Goal: Task Accomplishment & Management: Complete application form

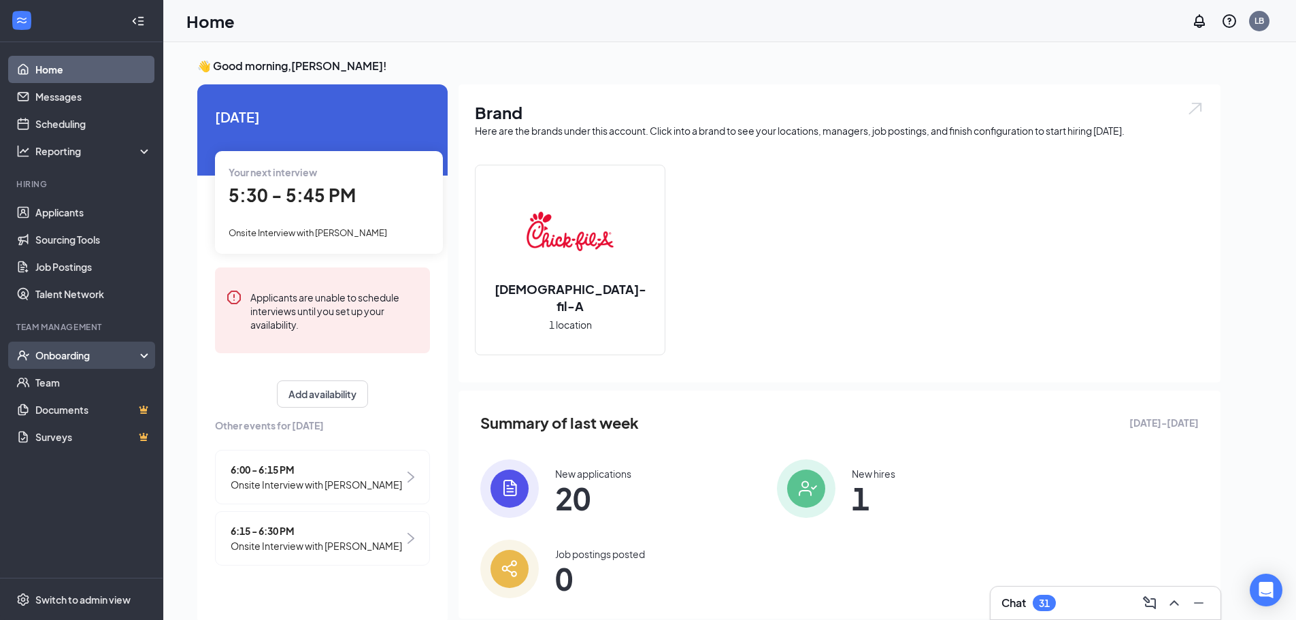
click at [84, 355] on div "Onboarding" at bounding box center [87, 355] width 105 height 14
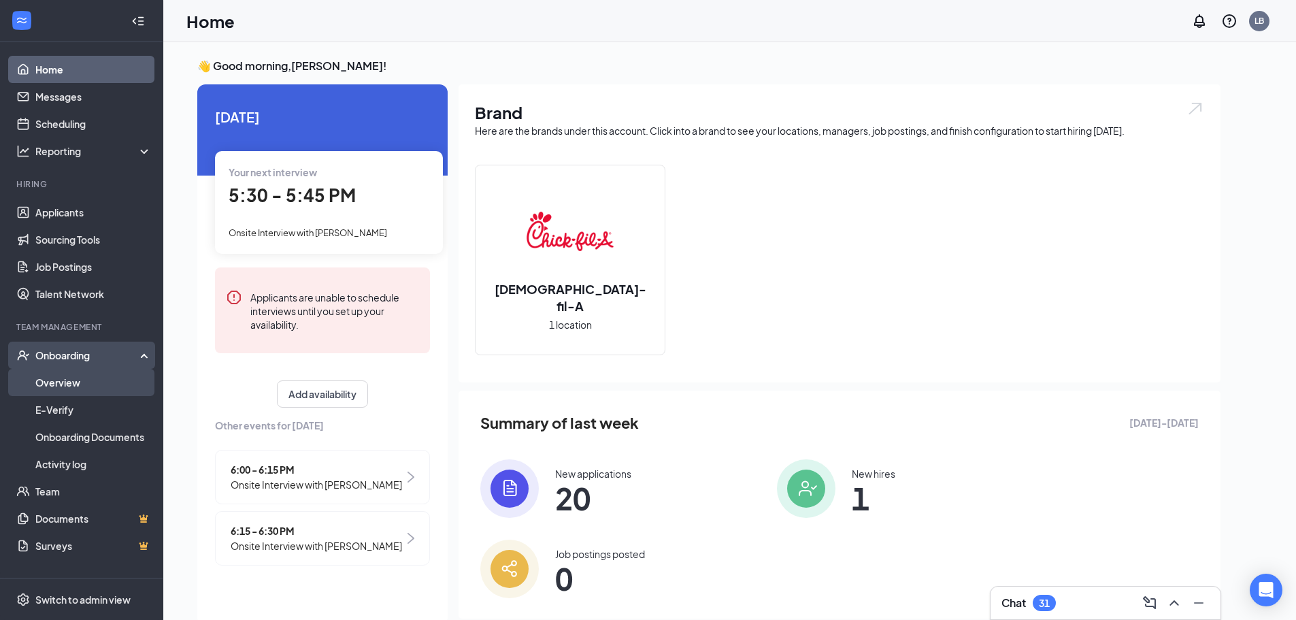
click at [91, 387] on link "Overview" at bounding box center [93, 382] width 116 height 27
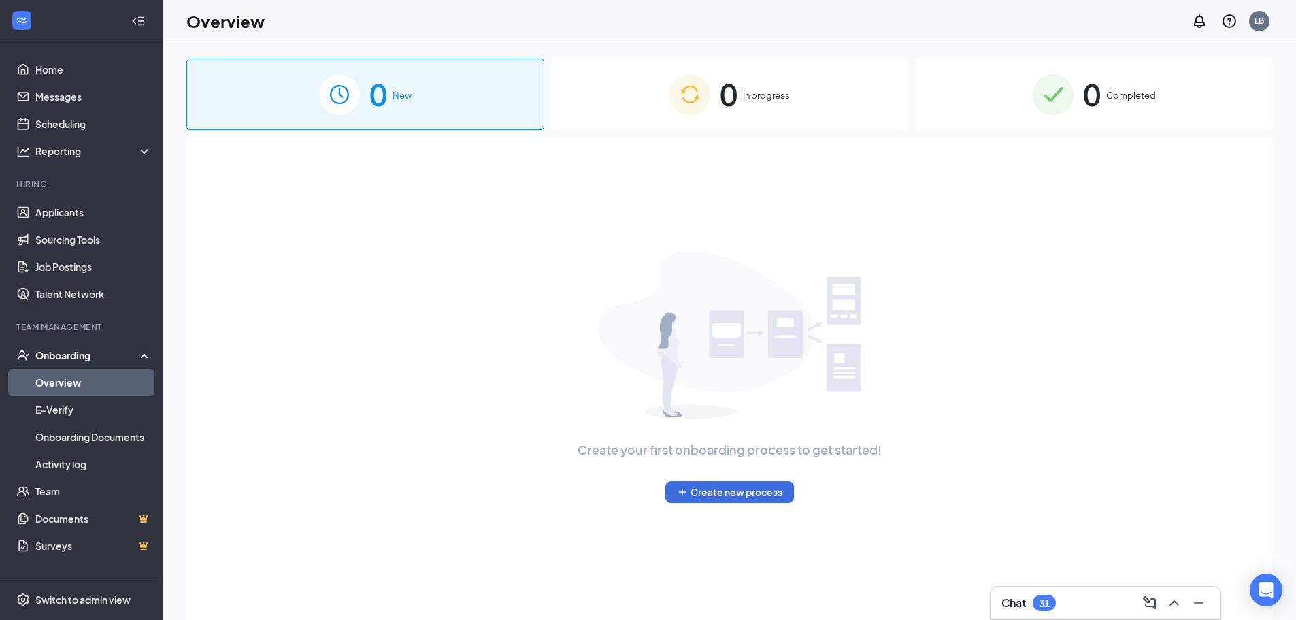
drag, startPoint x: 110, startPoint y: 364, endPoint x: 610, endPoint y: 208, distance: 523.2
click at [386, 292] on div "Home Messages Scheduling Reporting Hiring Applicants Sourcing Tools Job Posting…" at bounding box center [648, 340] width 1296 height 681
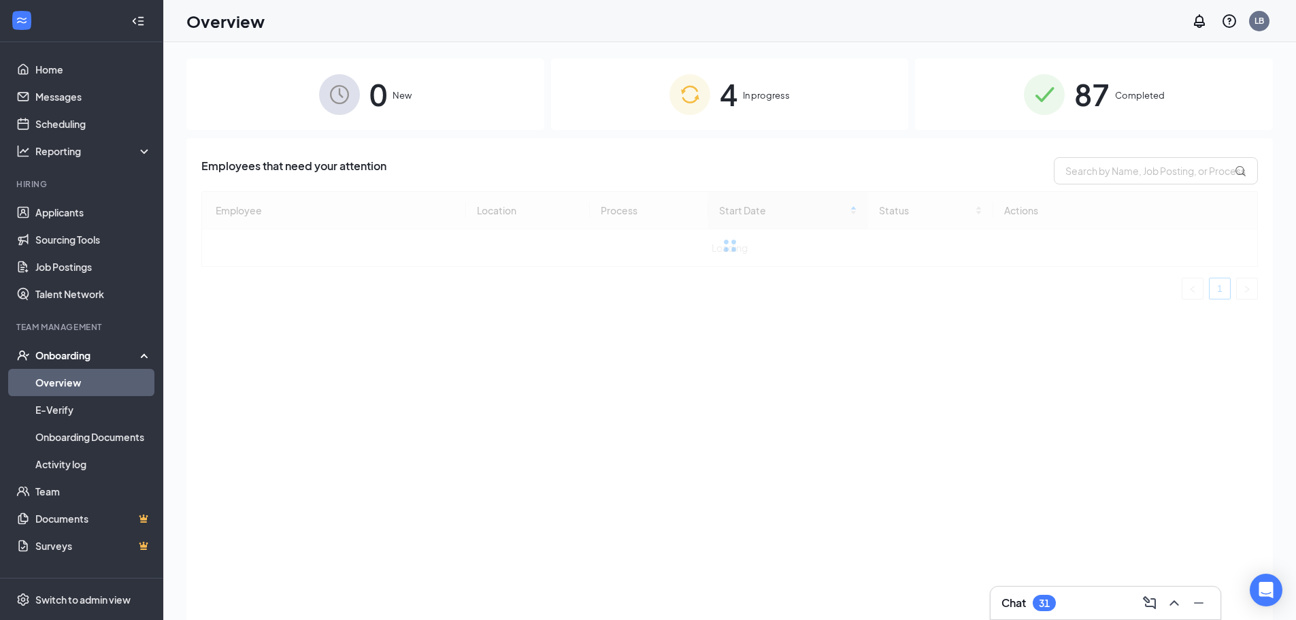
click at [726, 171] on div "Employees that need your attention" at bounding box center [729, 170] width 1057 height 27
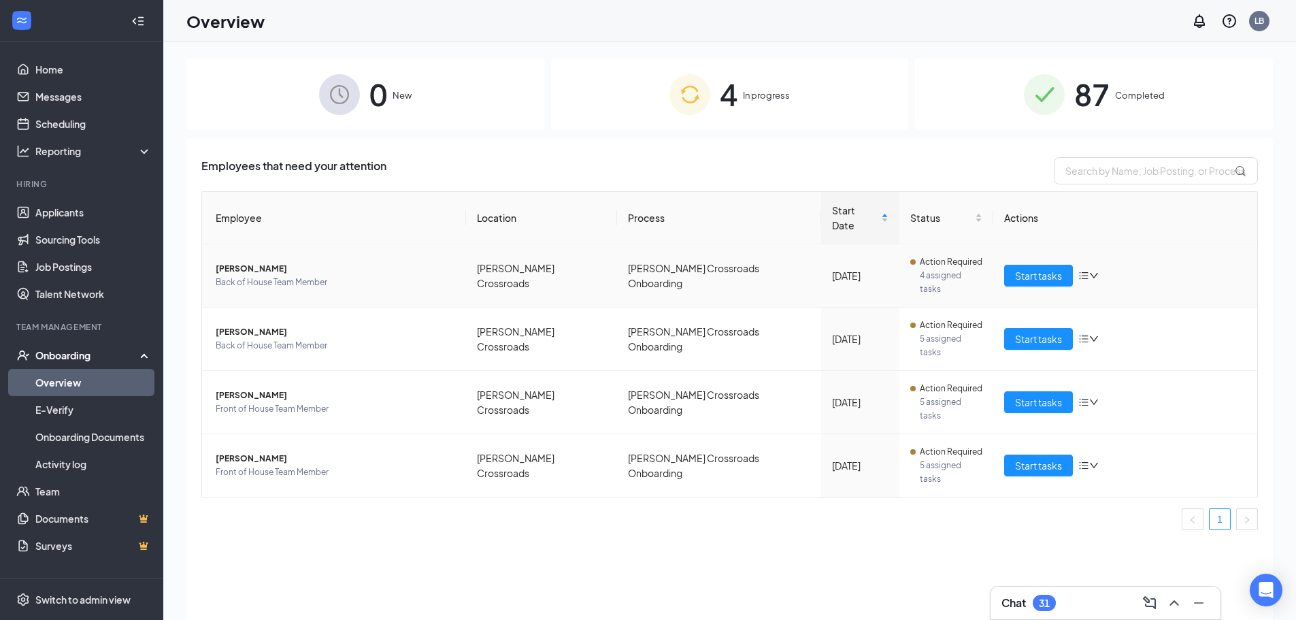
click at [1016, 244] on td "Start tasks" at bounding box center [1126, 275] width 264 height 63
click at [1035, 265] on td "Start tasks" at bounding box center [1126, 275] width 264 height 63
click at [1039, 268] on span "Start tasks" at bounding box center [1038, 275] width 47 height 15
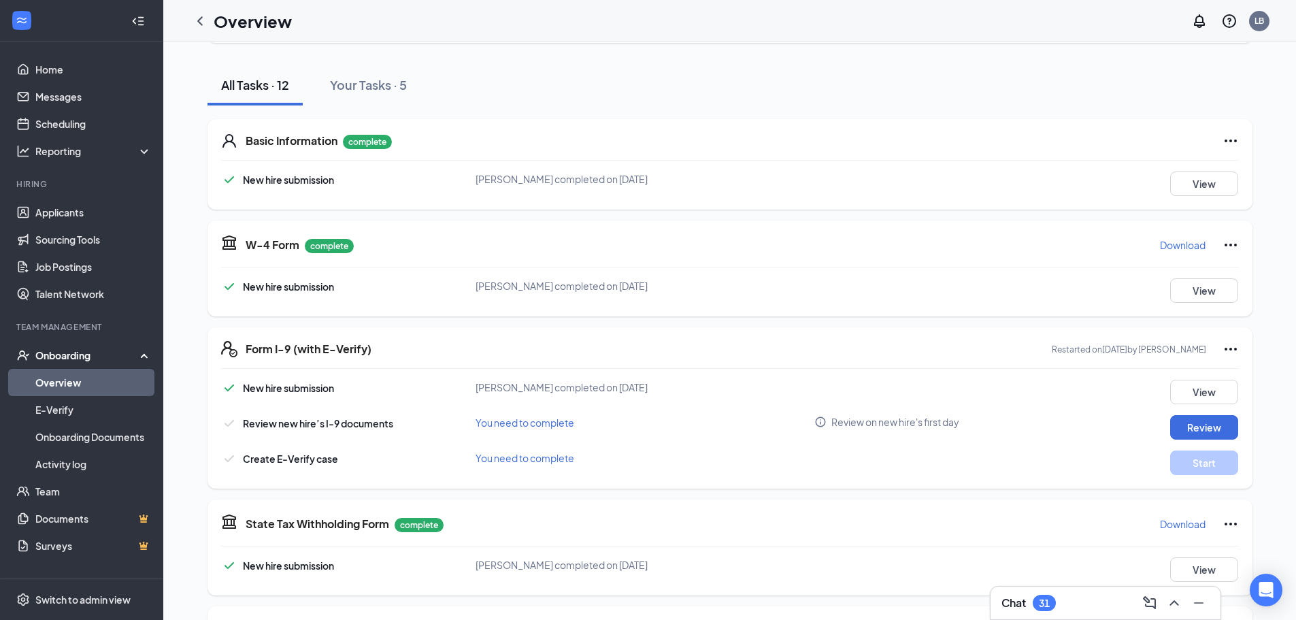
scroll to position [136, 0]
click at [1195, 420] on button "Review" at bounding box center [1204, 426] width 68 height 24
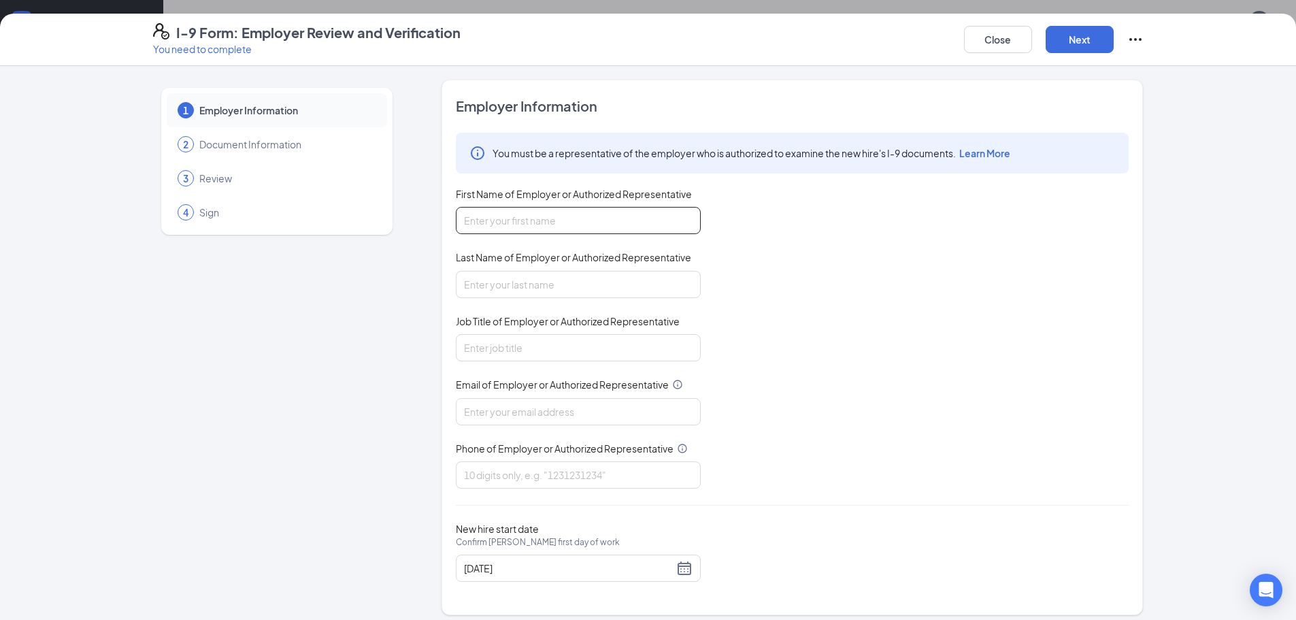
click at [643, 226] on input "First Name of Employer or Authorized Representative" at bounding box center [578, 220] width 245 height 27
type input "Lauren"
type input "[PERSON_NAME]"
type input "Director"
click at [607, 405] on input "Email of Employer or Authorized Representative" at bounding box center [578, 411] width 245 height 27
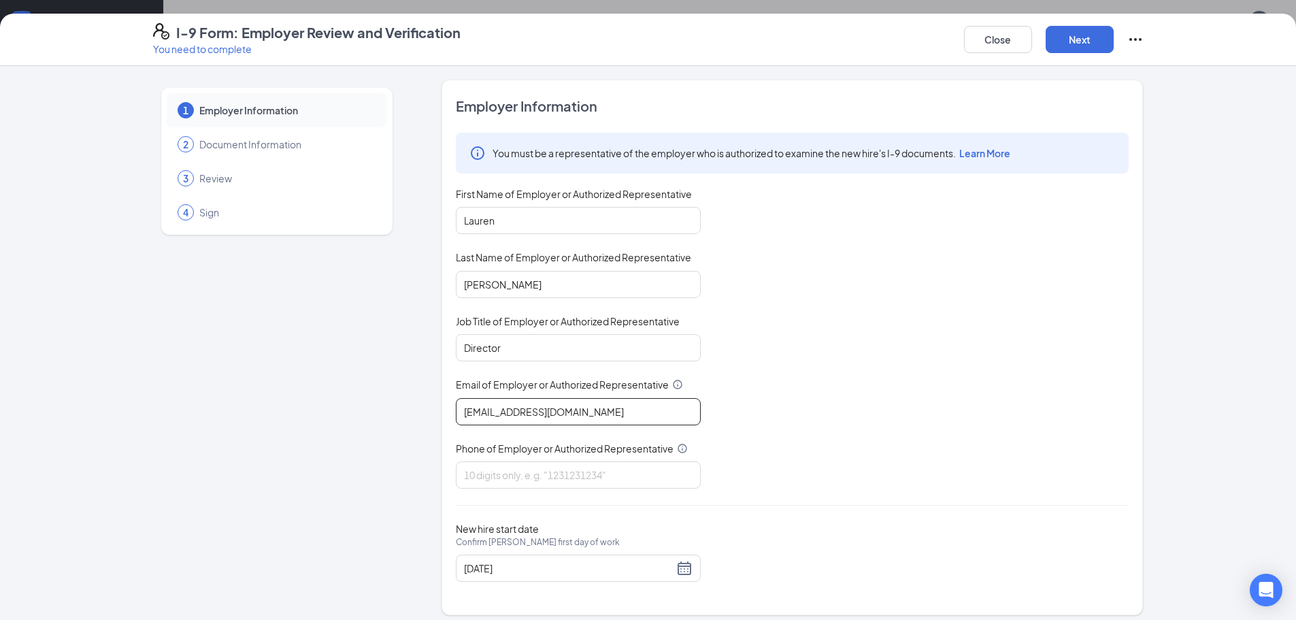
type input "[EMAIL_ADDRESS][DOMAIN_NAME]"
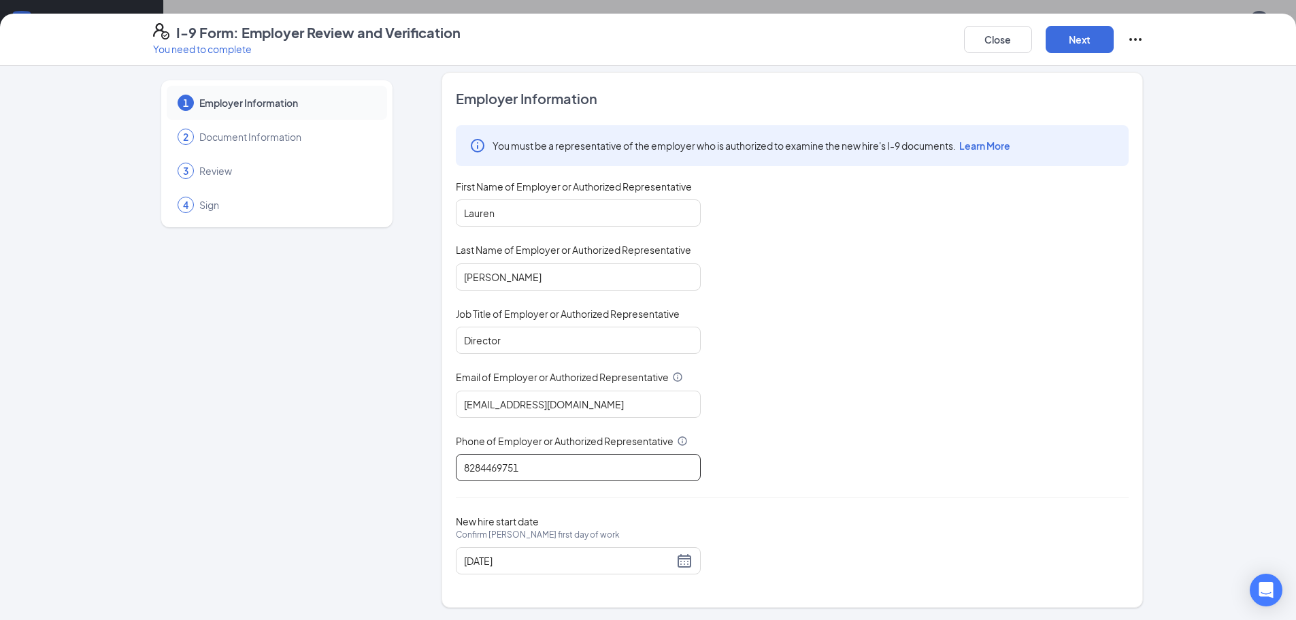
scroll to position [9, 0]
type input "8284469751"
click at [1076, 31] on button "Next" at bounding box center [1080, 39] width 68 height 27
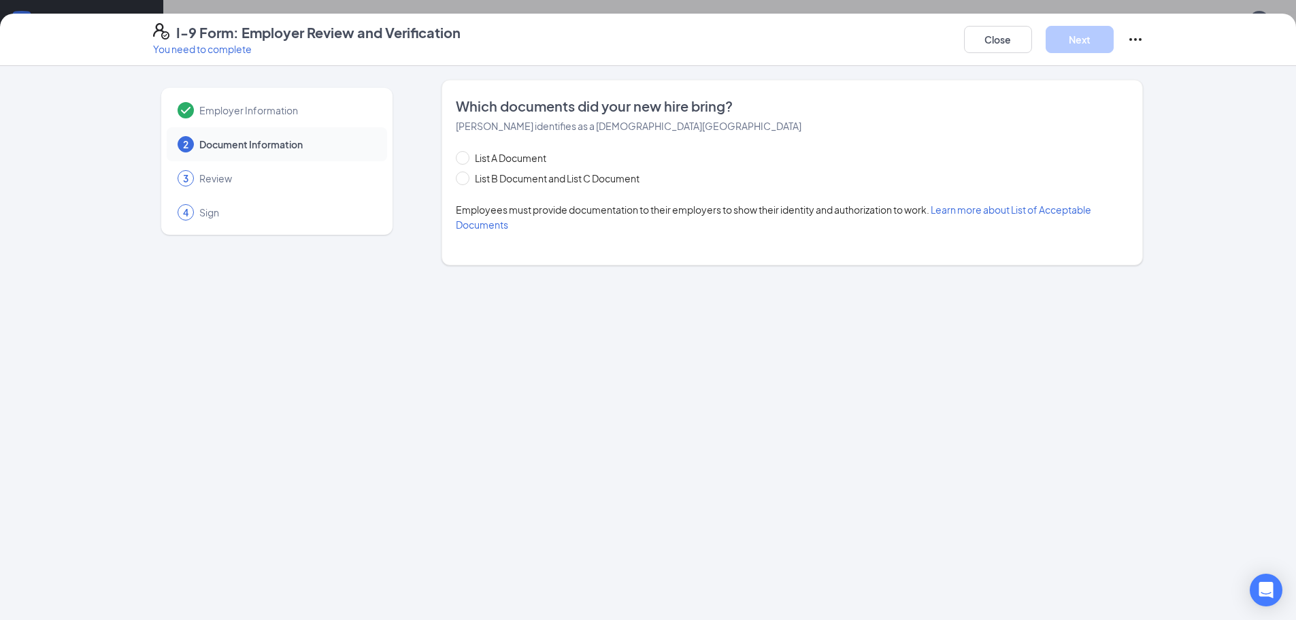
scroll to position [0, 0]
click at [535, 176] on span "List B Document and List C Document" at bounding box center [558, 178] width 176 height 15
click at [465, 176] on input "List B Document and List C Document" at bounding box center [461, 176] width 10 height 10
radio input "true"
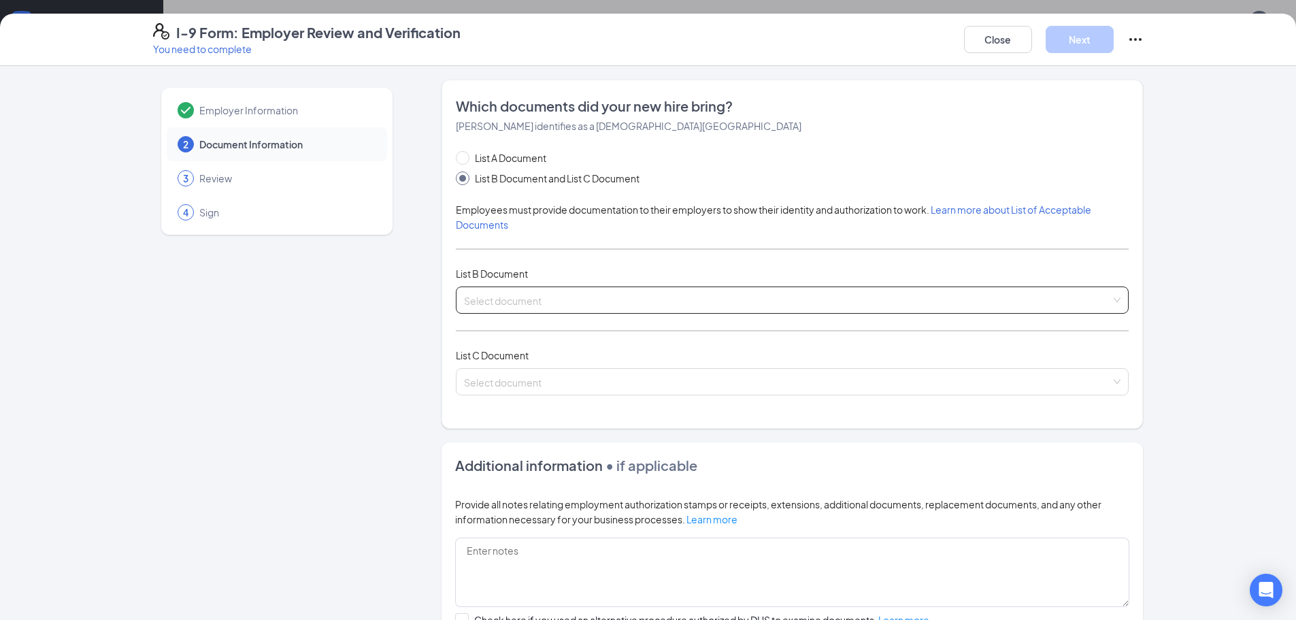
click at [560, 289] on input "search" at bounding box center [787, 297] width 647 height 20
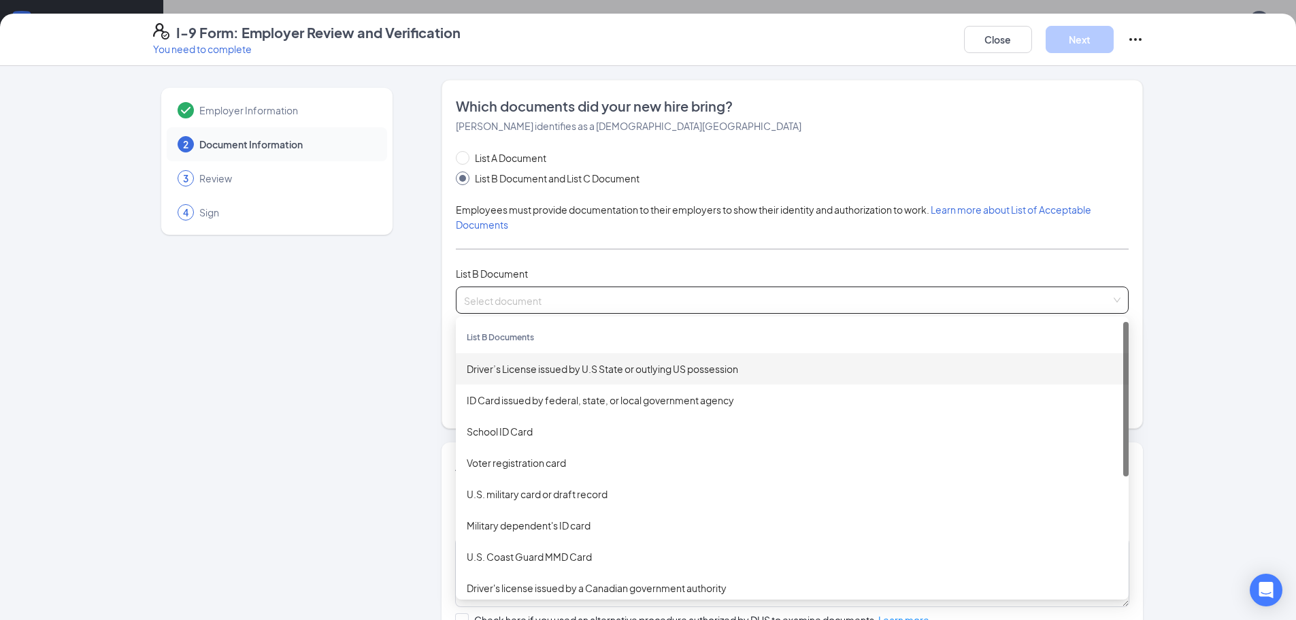
click at [568, 367] on div "Driver’s License issued by U.S State or outlying US possession" at bounding box center [792, 368] width 651 height 15
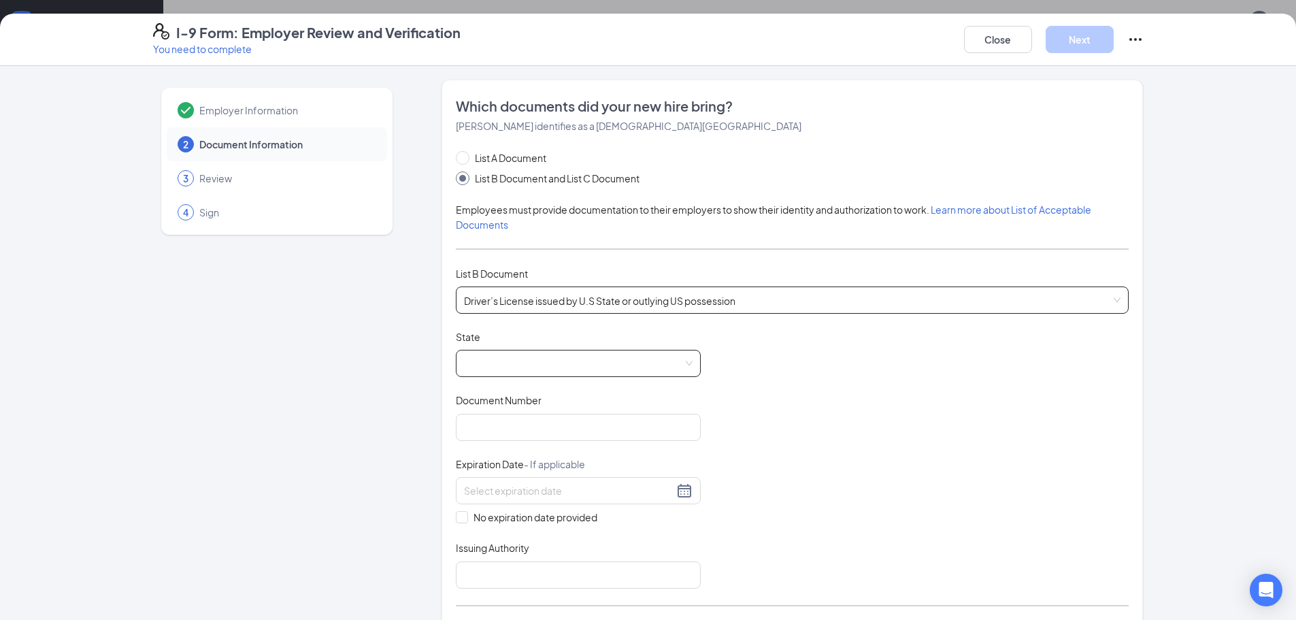
click at [562, 359] on span at bounding box center [578, 363] width 229 height 26
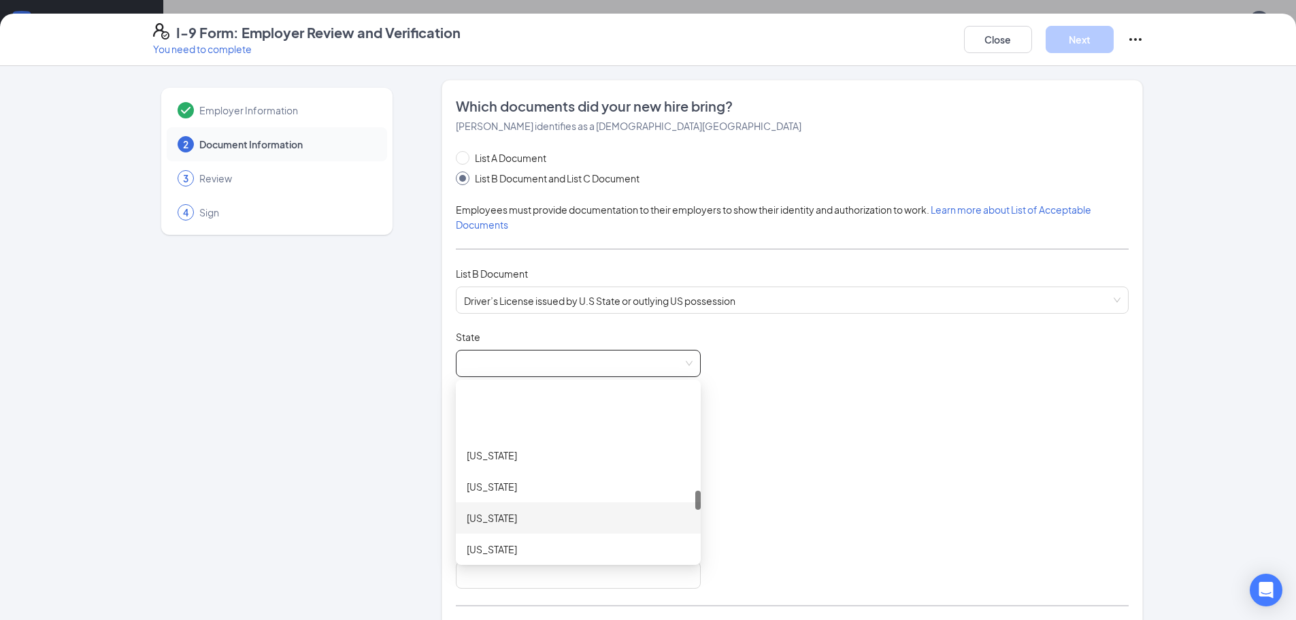
scroll to position [953, 0]
click at [564, 530] on div "[US_STATE]" at bounding box center [578, 543] width 245 height 31
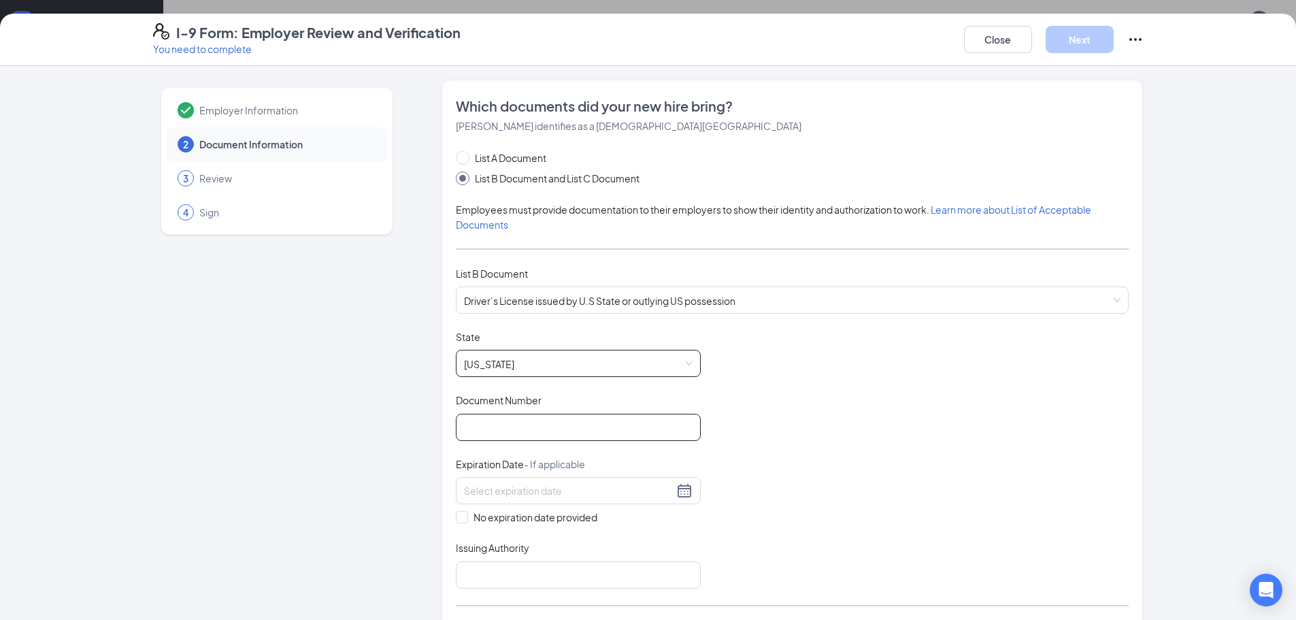
click at [543, 440] on input "Document Number" at bounding box center [578, 427] width 245 height 27
type input "000040259195"
click at [684, 487] on div at bounding box center [578, 490] width 229 height 16
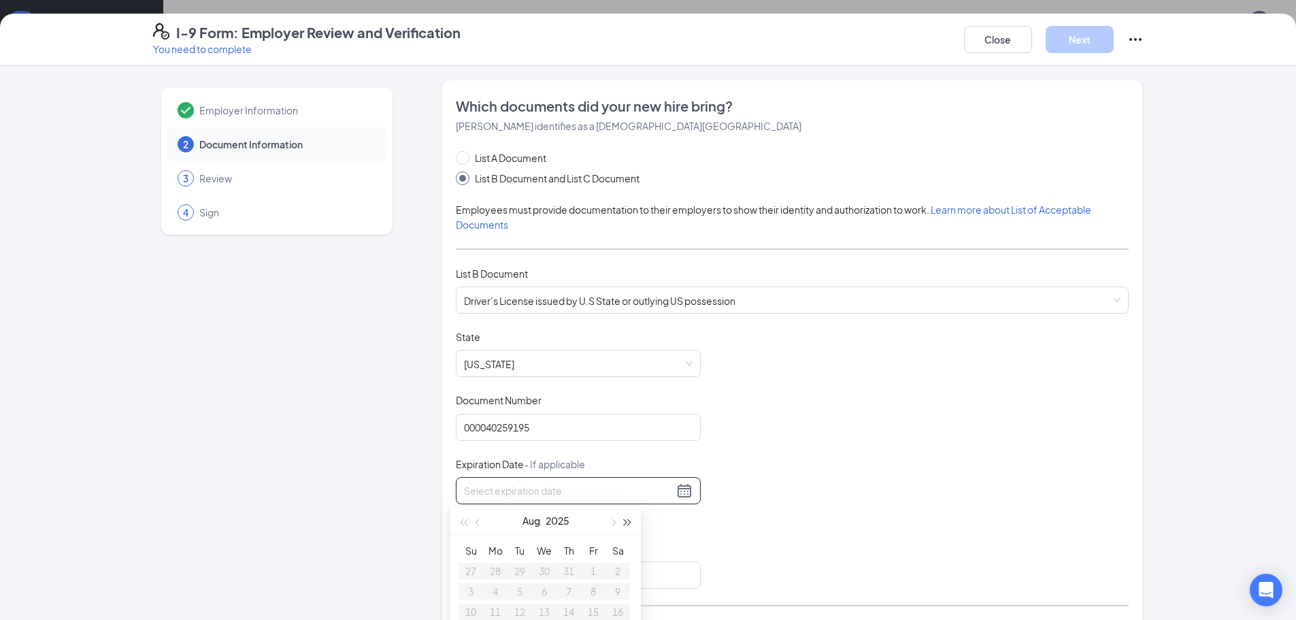
click at [632, 523] on button "button" at bounding box center [628, 520] width 15 height 27
click at [476, 522] on span "button" at bounding box center [479, 522] width 7 height 7
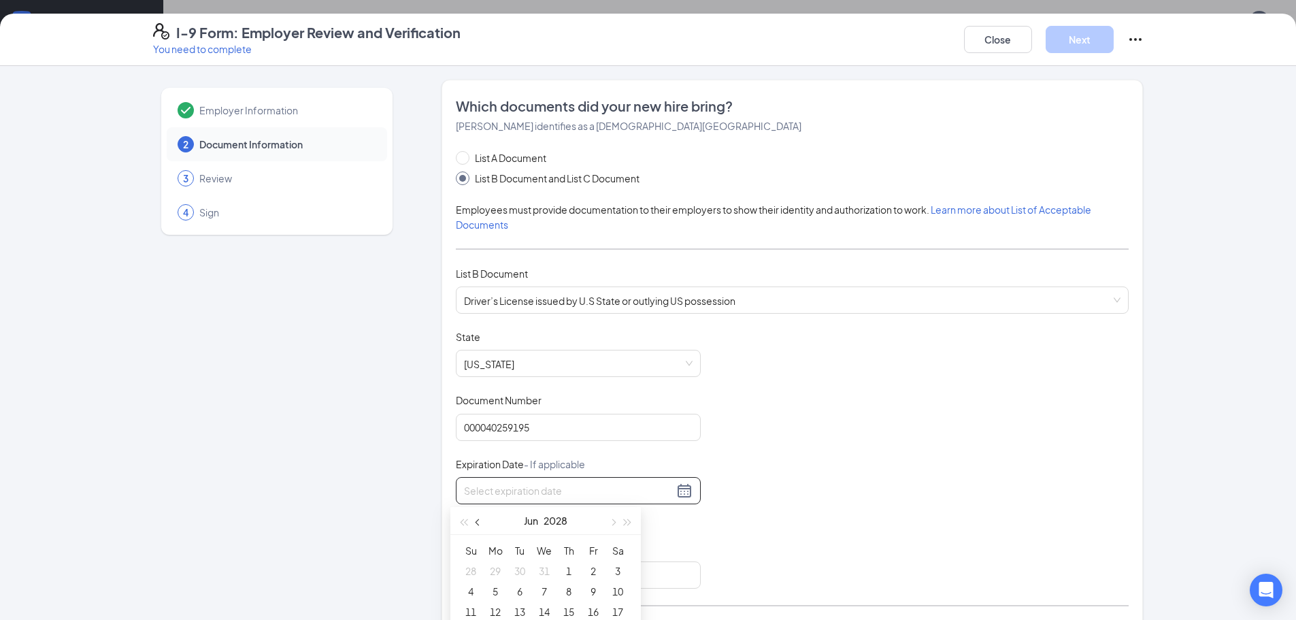
click at [476, 522] on span "button" at bounding box center [479, 522] width 7 height 7
type input "[DATE]"
click at [621, 576] on div "1" at bounding box center [618, 571] width 16 height 16
click at [531, 570] on input "Issuing Authority" at bounding box center [578, 574] width 245 height 27
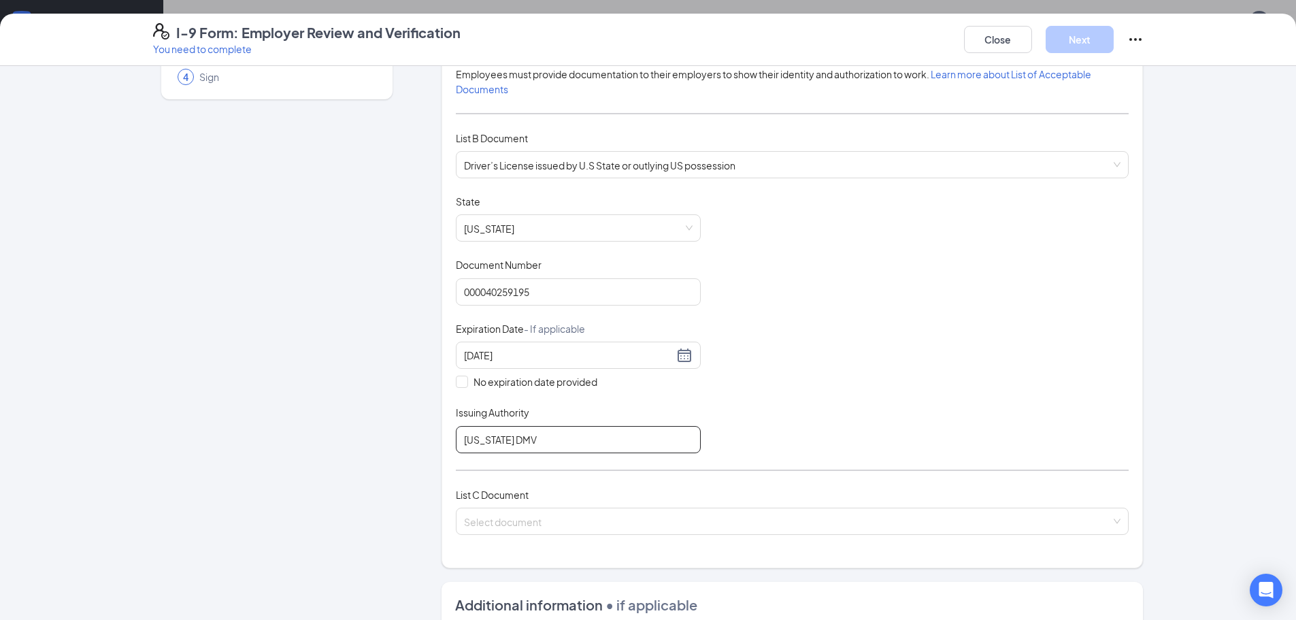
scroll to position [136, 0]
type input "[US_STATE] DMV"
click at [525, 516] on input "search" at bounding box center [787, 518] width 647 height 20
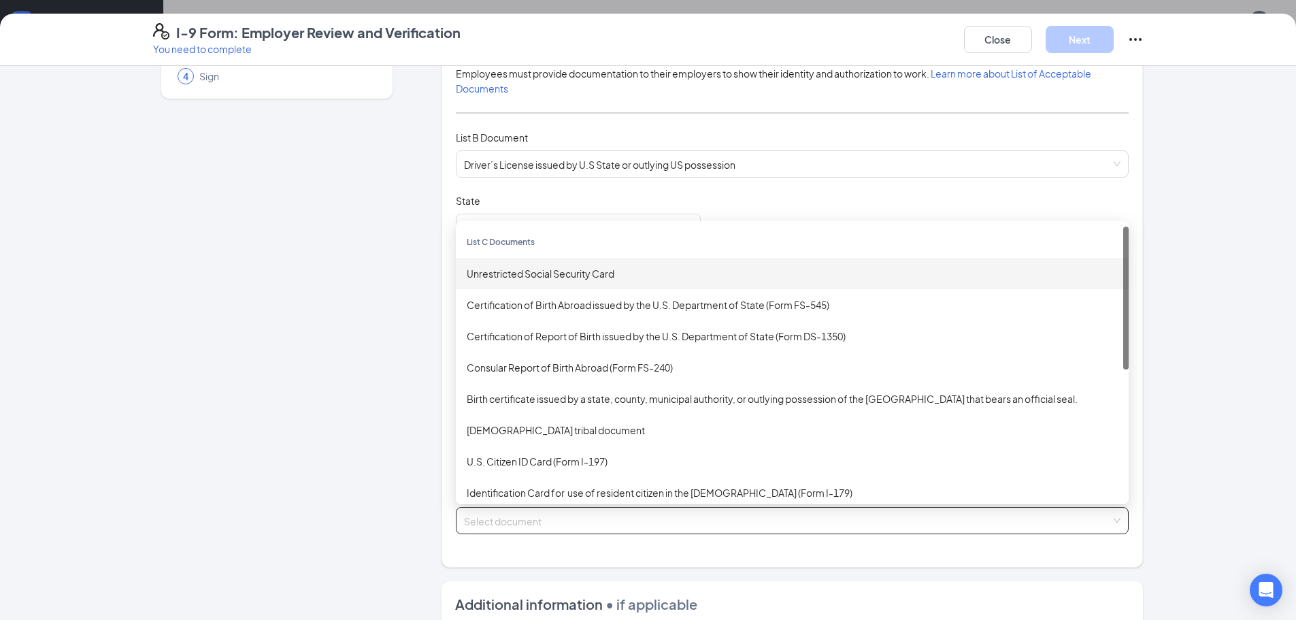
click at [532, 273] on div "Unrestricted Social Security Card" at bounding box center [792, 273] width 651 height 15
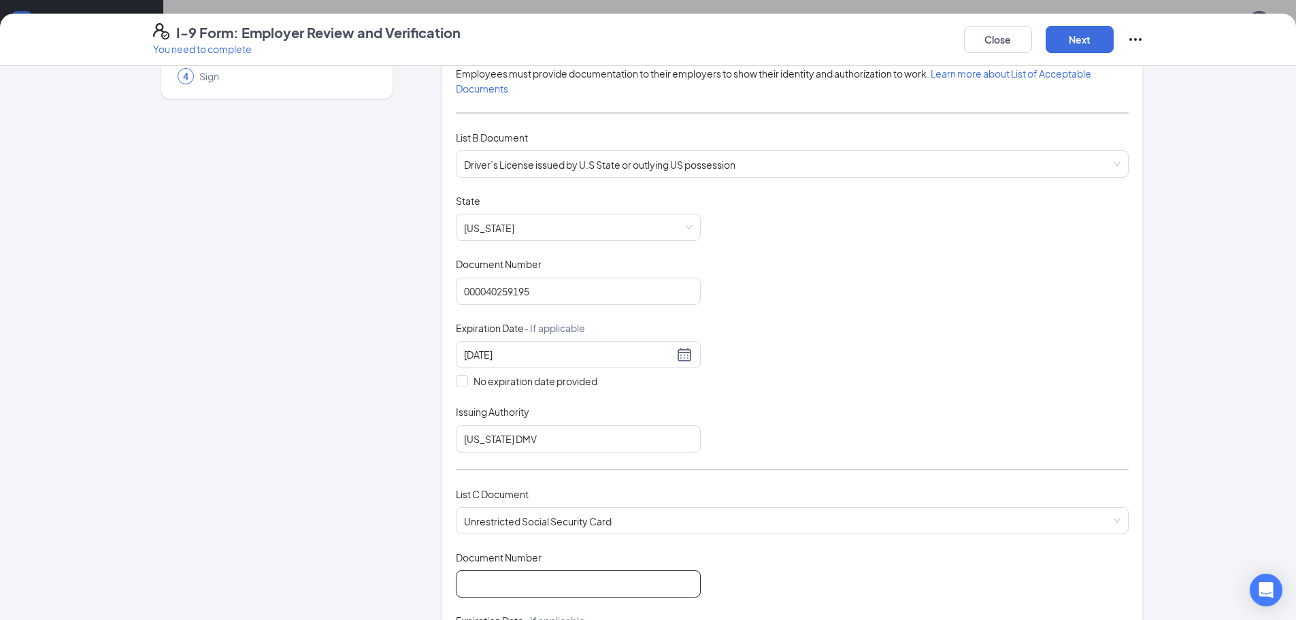
click at [557, 589] on input "Document Number" at bounding box center [578, 583] width 245 height 27
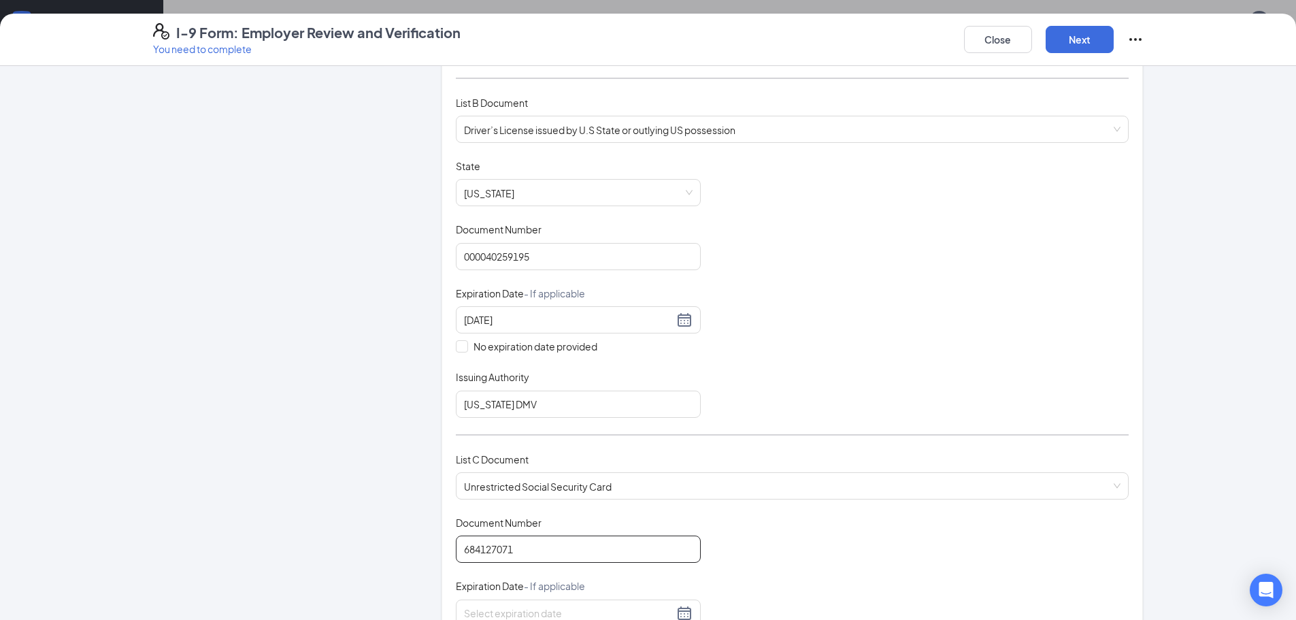
scroll to position [272, 0]
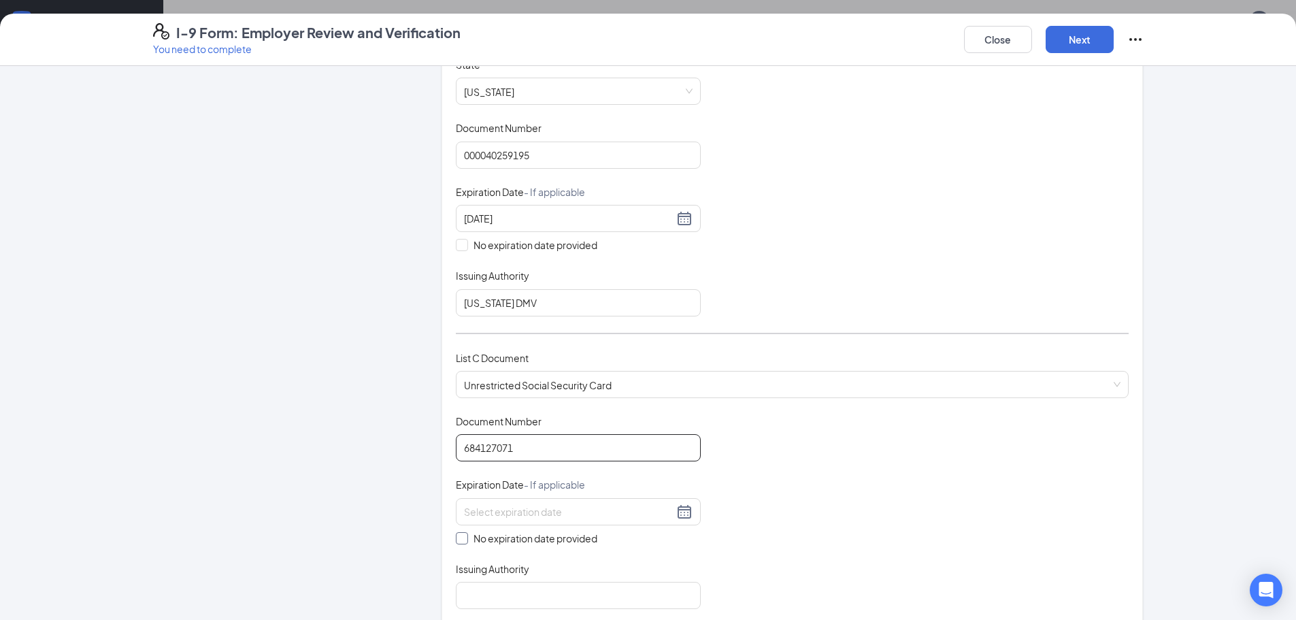
type input "684127071"
click at [497, 530] on div "No expiration date provided" at bounding box center [578, 522] width 245 height 48
click at [510, 548] on div "Document Title Unrestricted Social Security Card Document Number 684127071 Expi…" at bounding box center [792, 511] width 673 height 195
click at [519, 540] on span "No expiration date provided" at bounding box center [535, 538] width 135 height 15
click at [465, 540] on input "No expiration date provided" at bounding box center [461, 537] width 10 height 10
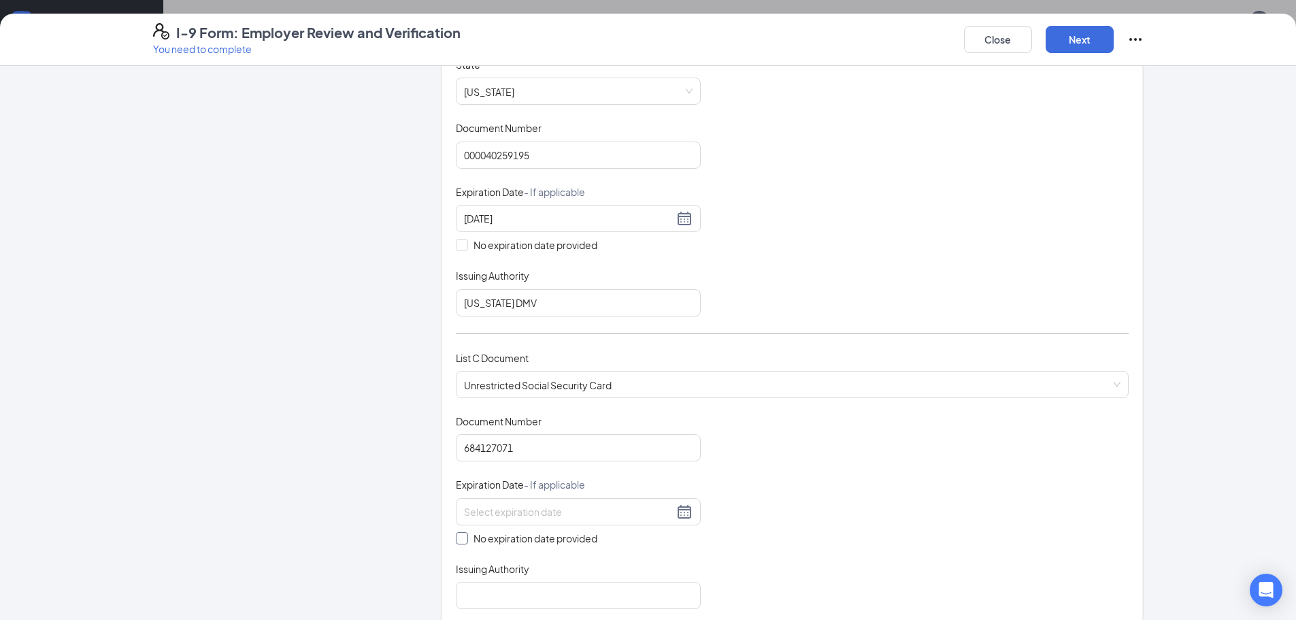
checkbox input "true"
click at [521, 605] on input "Issuing Authority" at bounding box center [578, 598] width 245 height 27
type input "Social Security Administration"
click at [1097, 35] on button "Next" at bounding box center [1080, 39] width 68 height 27
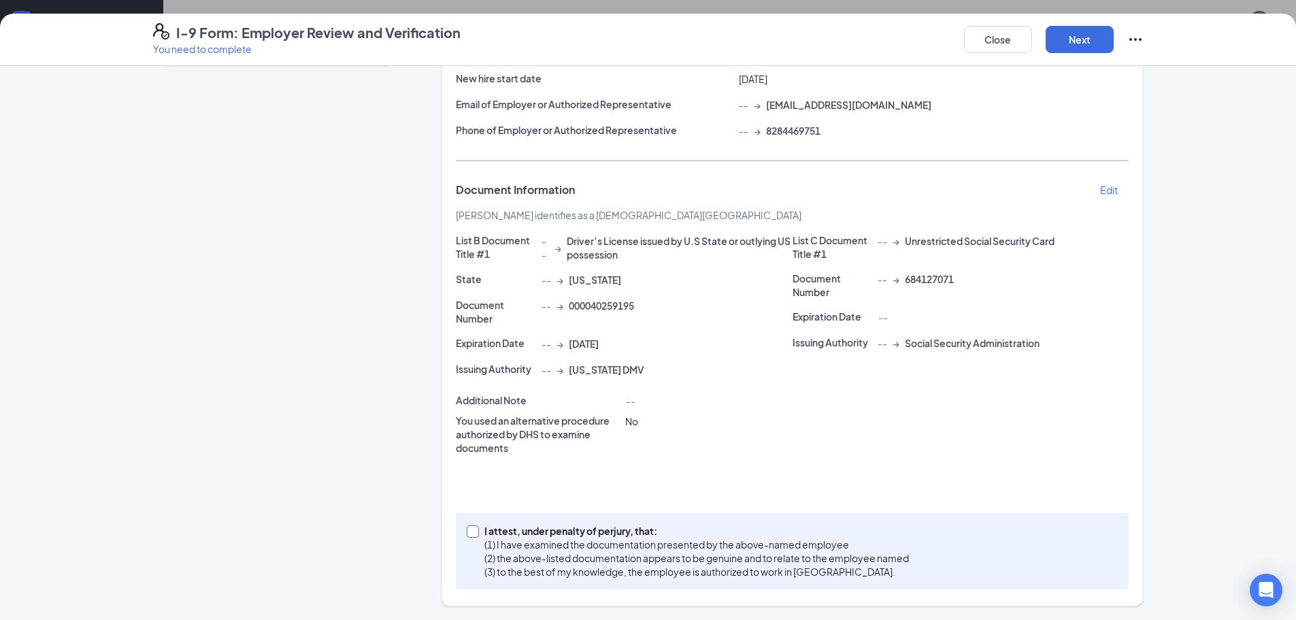
click at [513, 540] on p "(1) I have examined the documentation presented by the above-named employee" at bounding box center [697, 545] width 425 height 14
click at [476, 535] on input "I attest, under penalty of [PERSON_NAME], that: (1) I have examined the documen…" at bounding box center [472, 530] width 10 height 10
checkbox input "true"
click at [1074, 42] on button "Next" at bounding box center [1080, 39] width 68 height 27
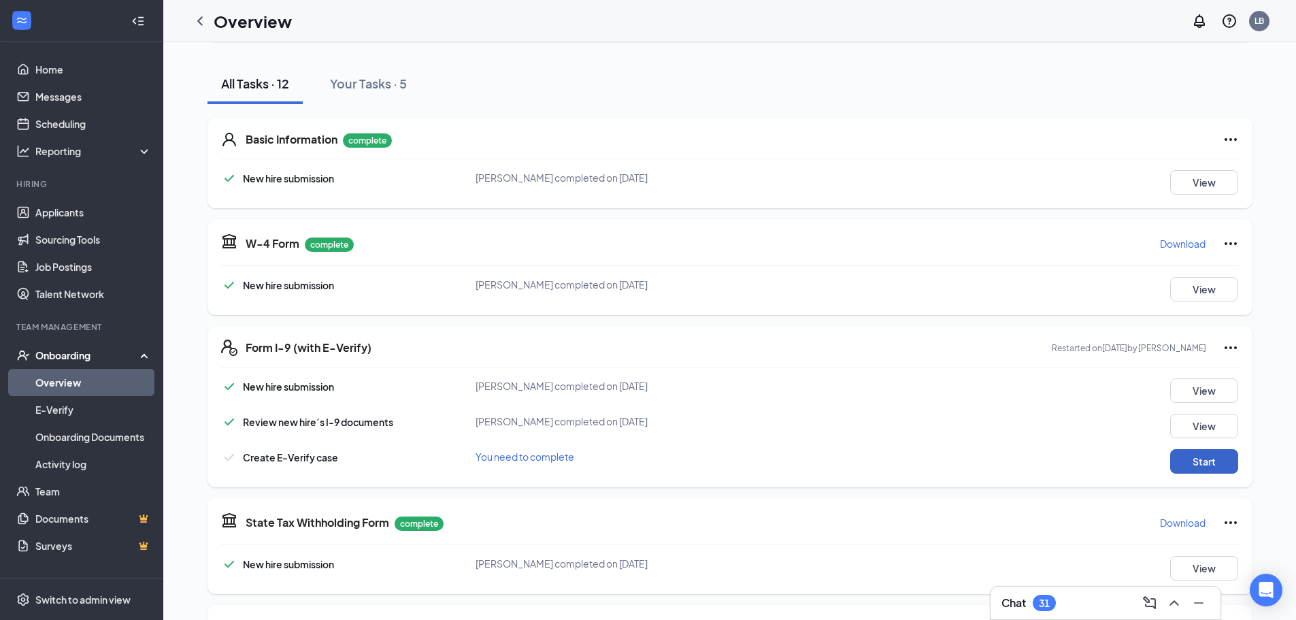
click at [1206, 455] on button "Start" at bounding box center [1204, 461] width 68 height 24
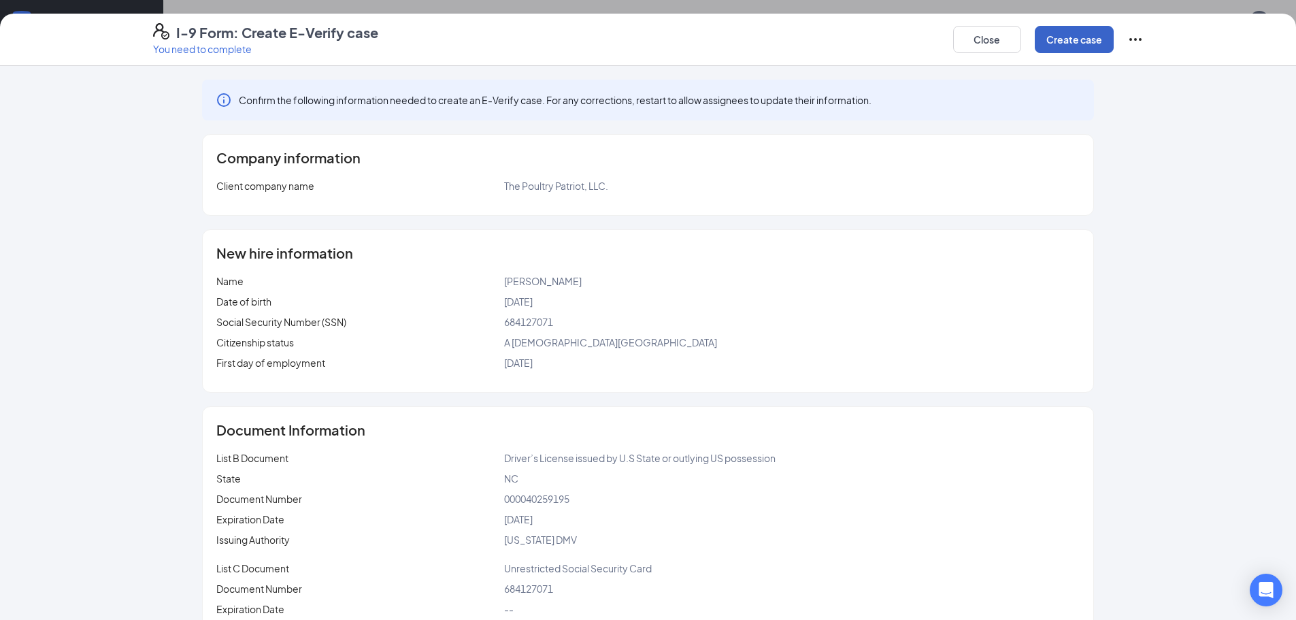
click at [1059, 44] on button "Create case" at bounding box center [1074, 39] width 79 height 27
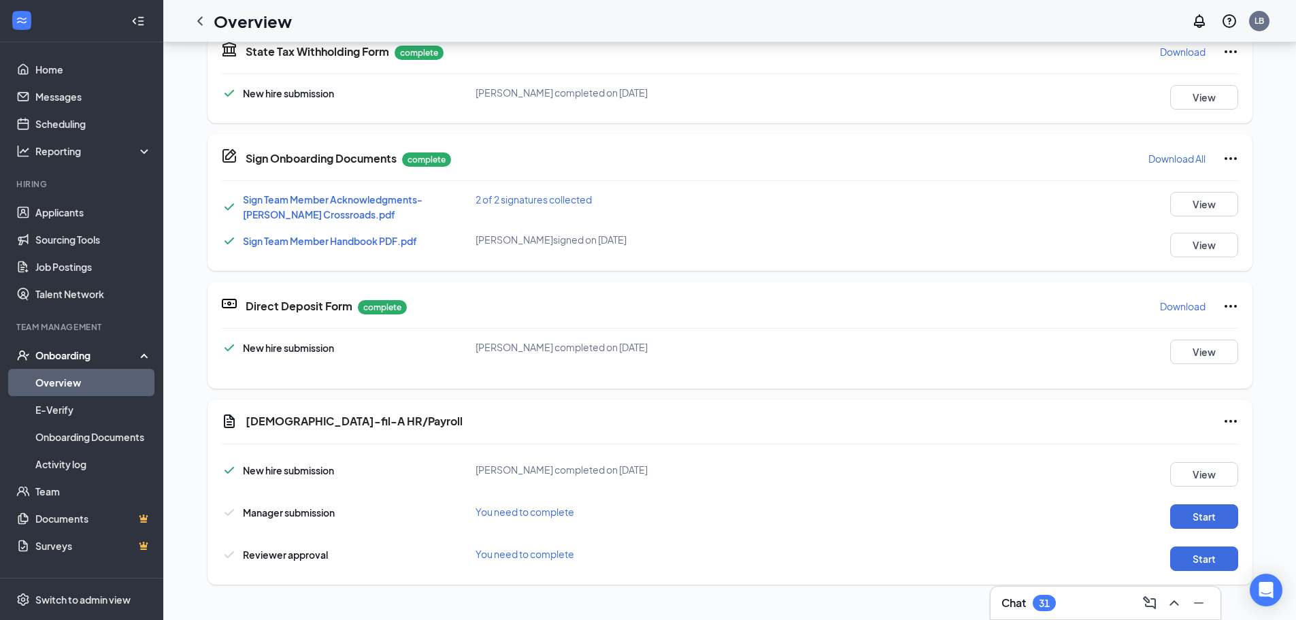
scroll to position [204, 0]
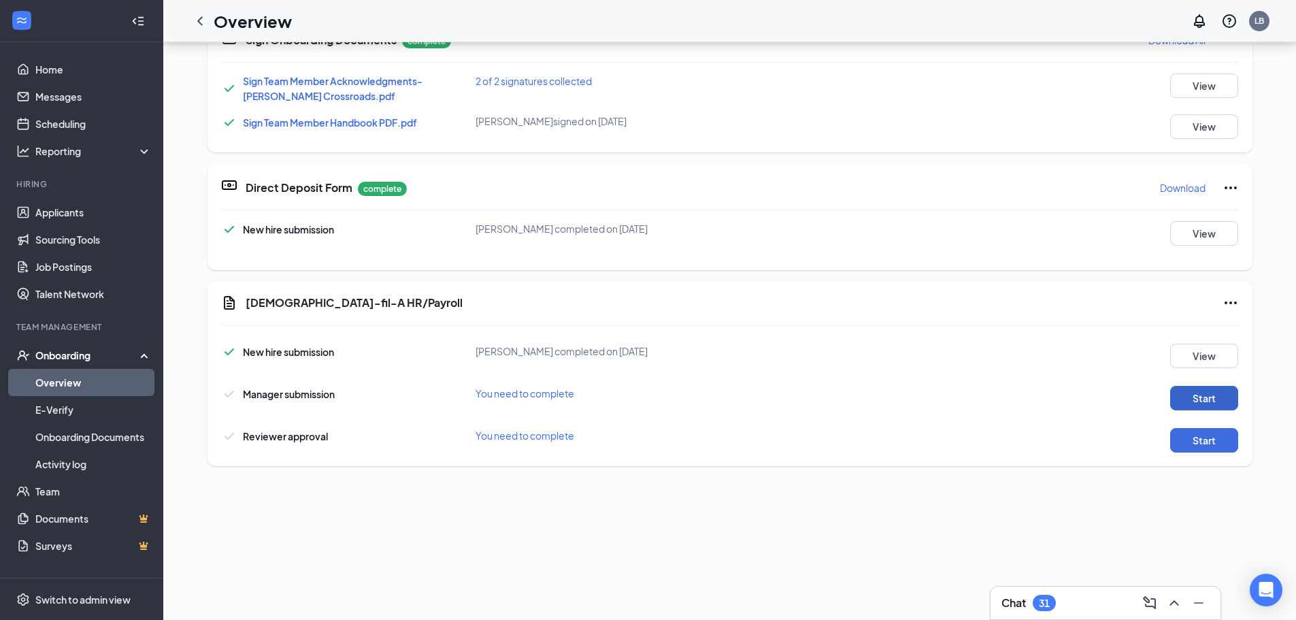
click at [1196, 389] on button "Start" at bounding box center [1204, 398] width 68 height 24
click at [1178, 432] on button "Start" at bounding box center [1204, 440] width 68 height 24
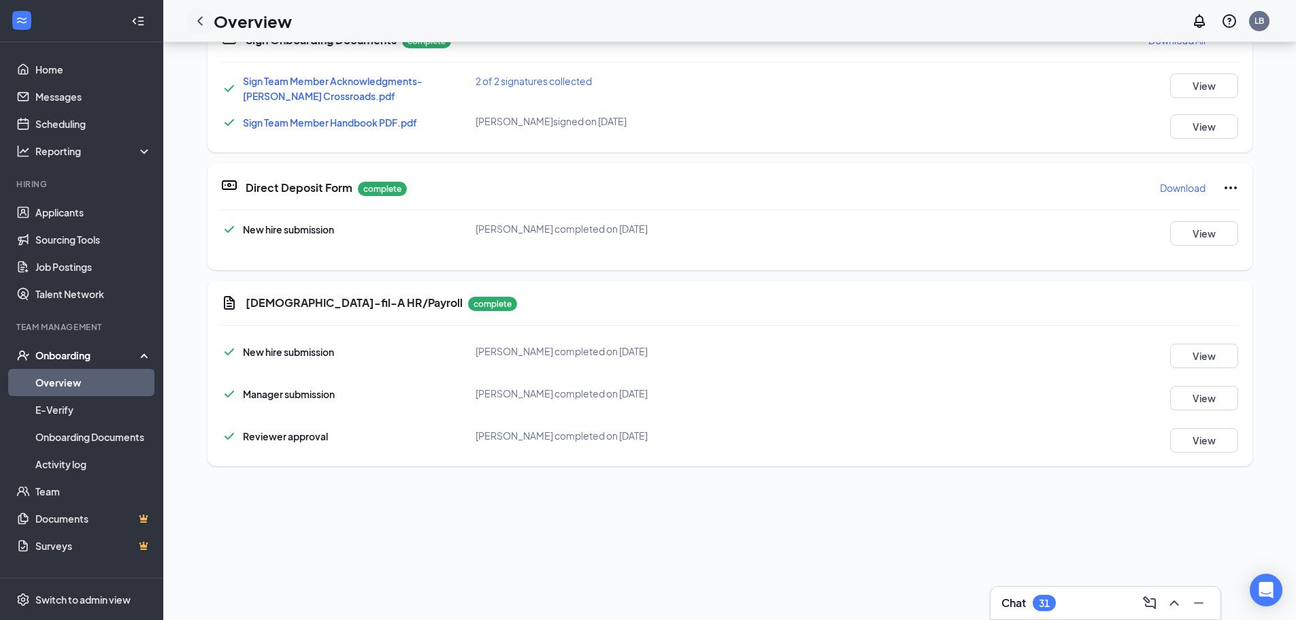
click at [201, 24] on icon "ChevronLeft" at bounding box center [199, 20] width 5 height 9
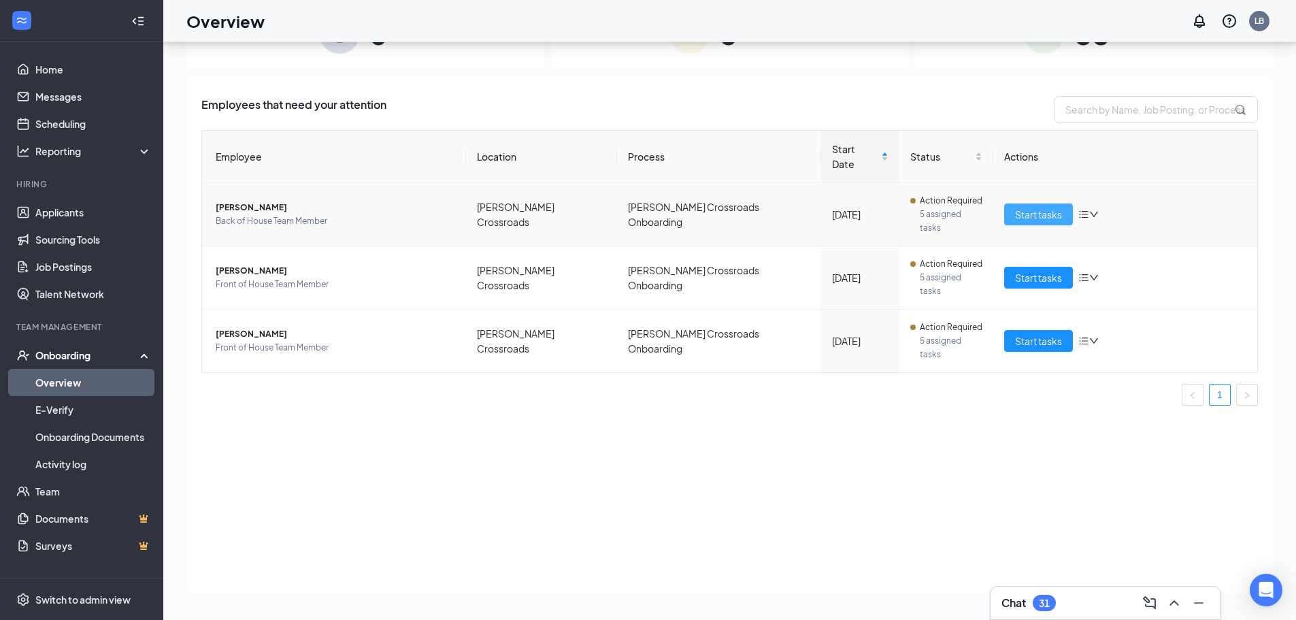
click at [1057, 207] on span "Start tasks" at bounding box center [1038, 214] width 47 height 15
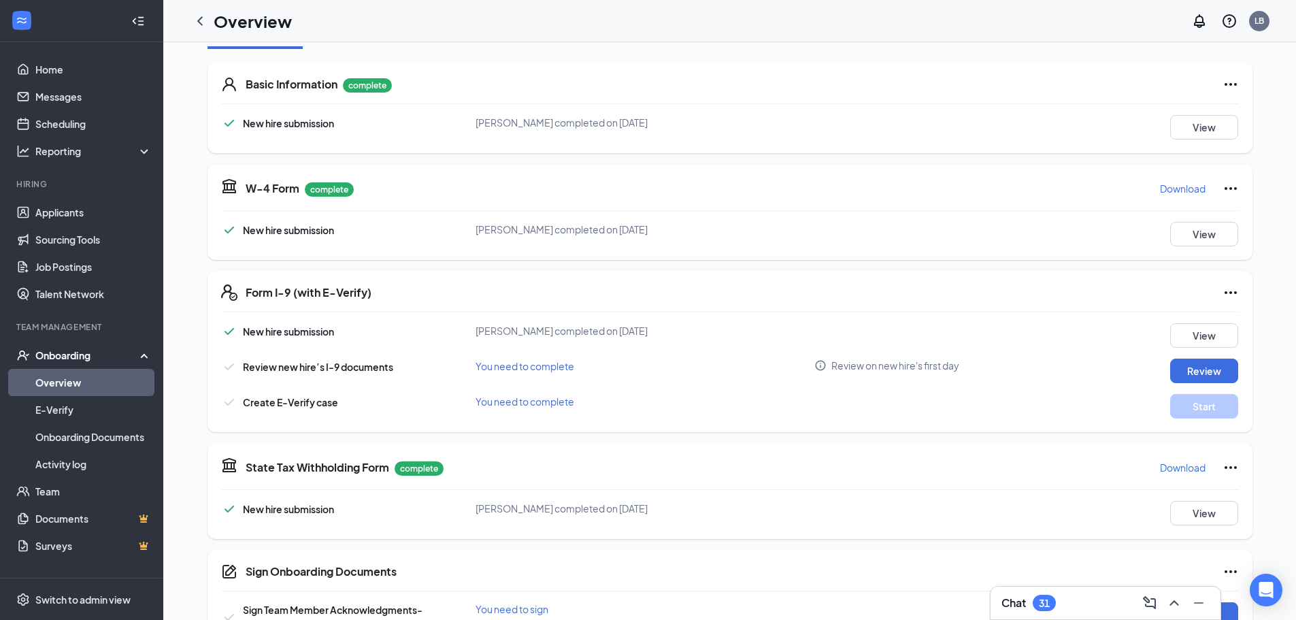
scroll to position [204, 0]
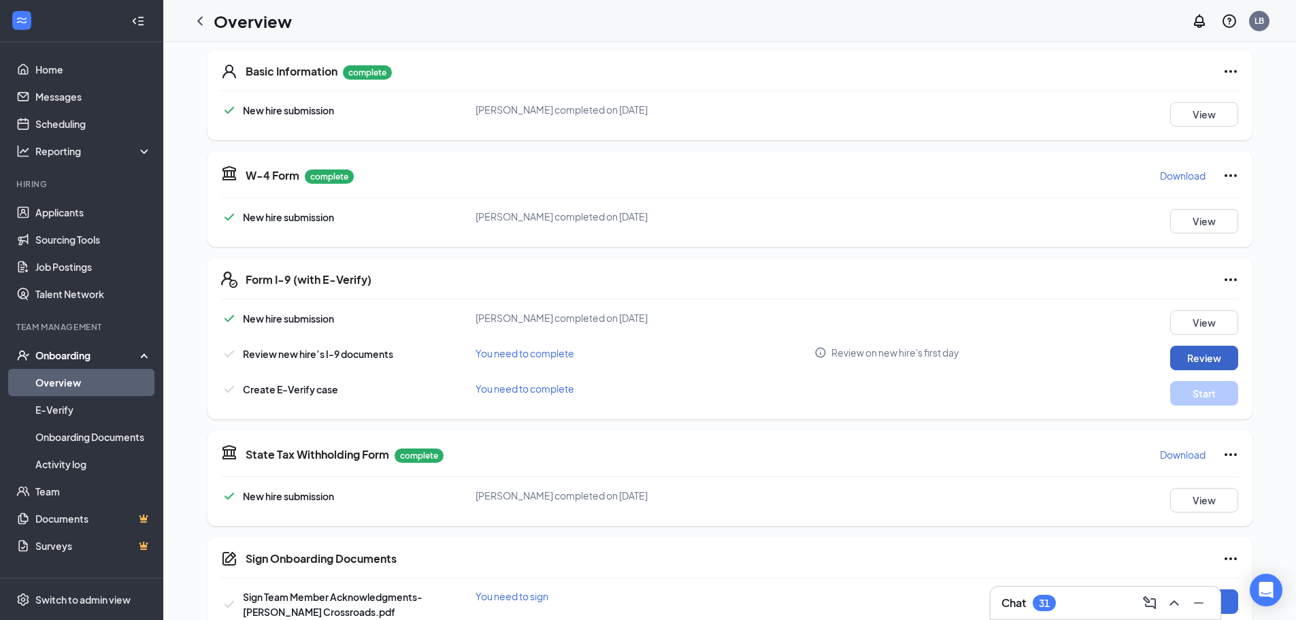
click at [1211, 359] on button "Review" at bounding box center [1204, 358] width 68 height 24
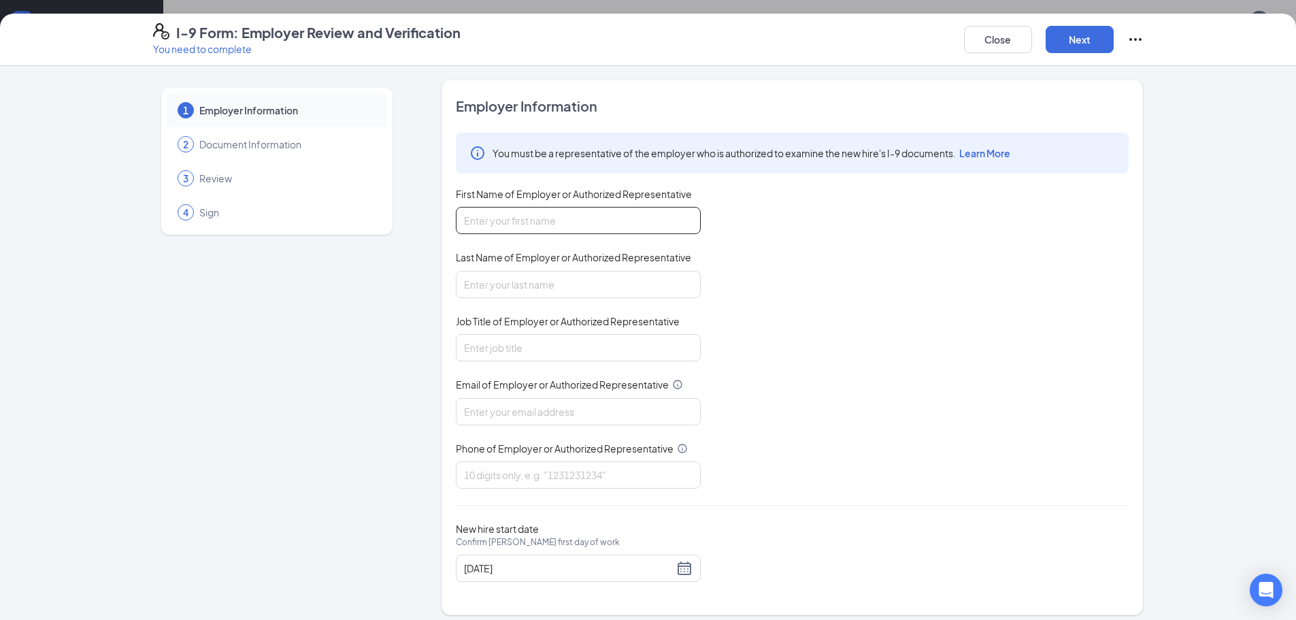
click at [614, 221] on input "First Name of Employer or Authorized Representative" at bounding box center [578, 220] width 245 height 27
type input "Lauren"
type input "[PERSON_NAME]"
type input "Director"
type input "[EMAIL_ADDRESS][DOMAIN_NAME]"
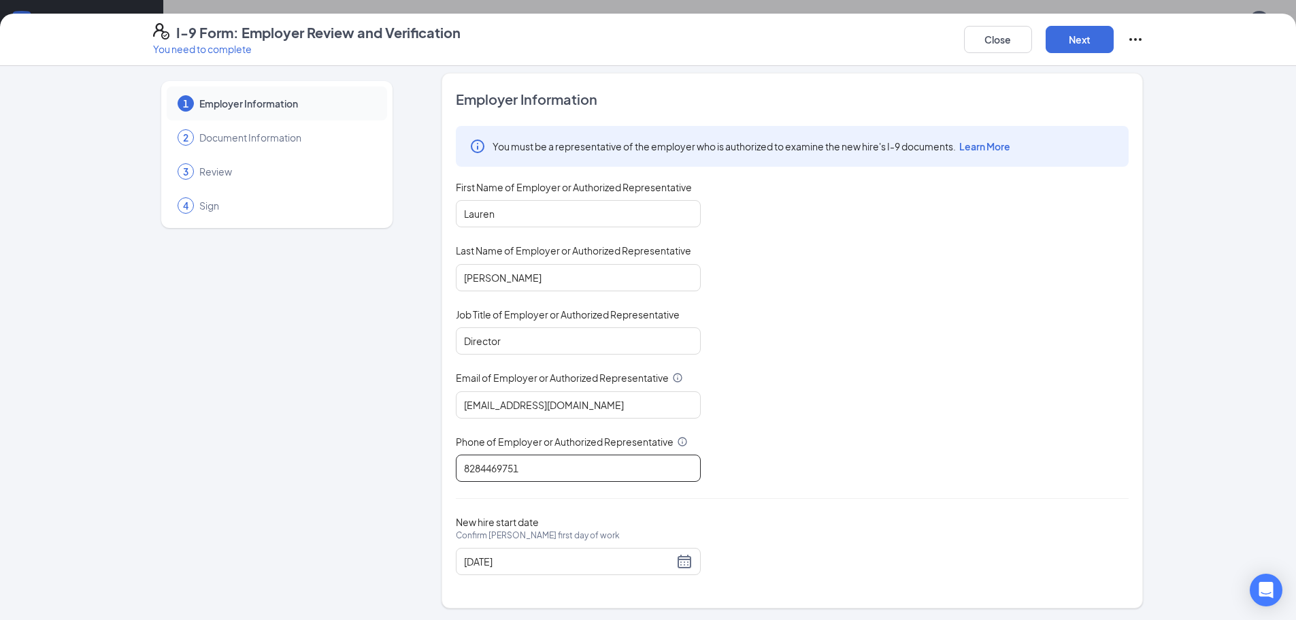
scroll to position [9, 0]
type input "8284469751"
click at [1069, 46] on button "Next" at bounding box center [1080, 39] width 68 height 27
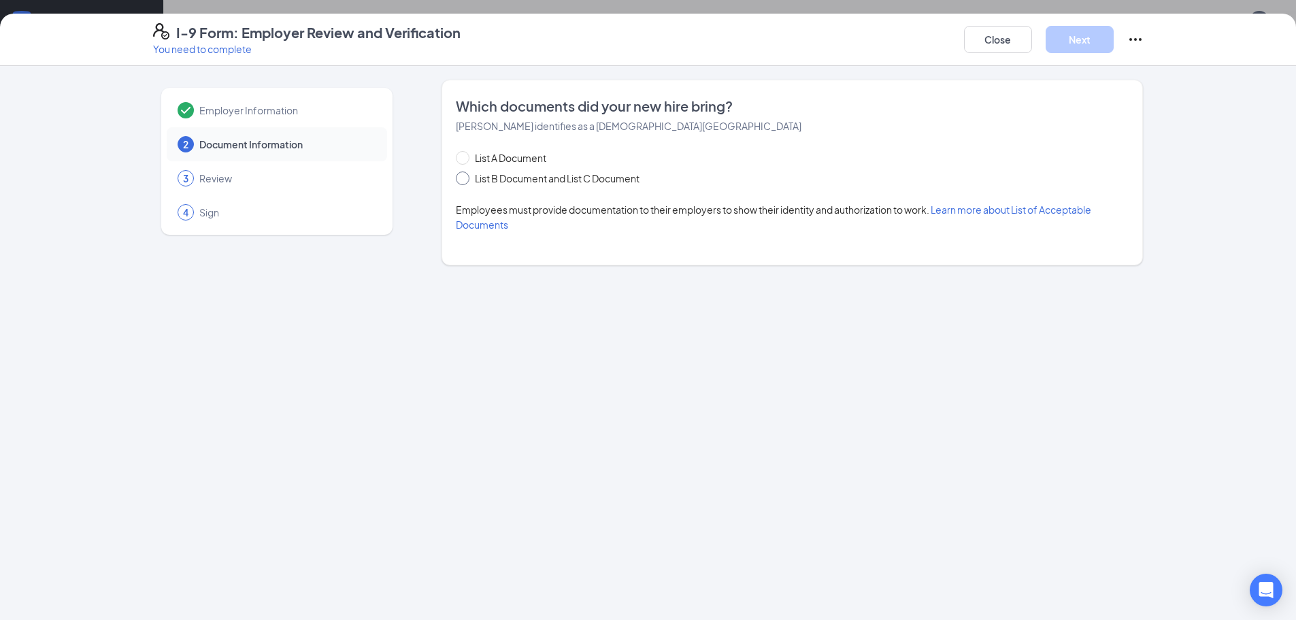
click at [568, 176] on span "List B Document and List C Document" at bounding box center [558, 178] width 176 height 15
click at [465, 176] on input "List B Document and List C Document" at bounding box center [461, 176] width 10 height 10
radio input "true"
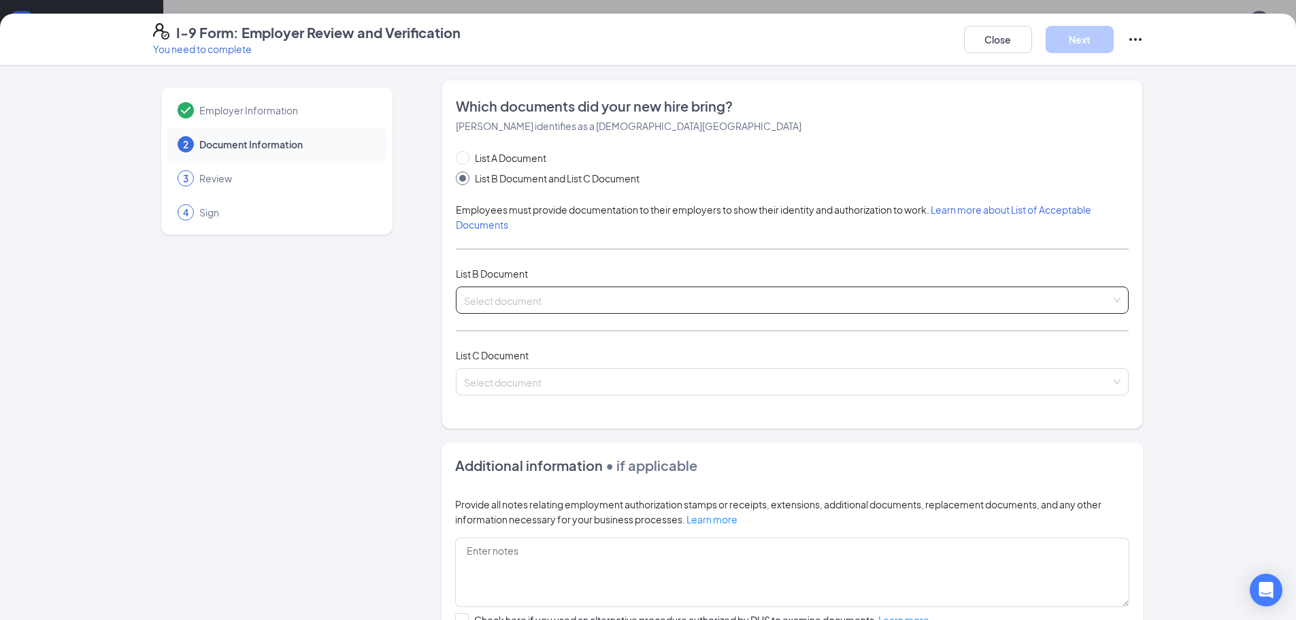
click at [555, 293] on input "search" at bounding box center [787, 297] width 647 height 20
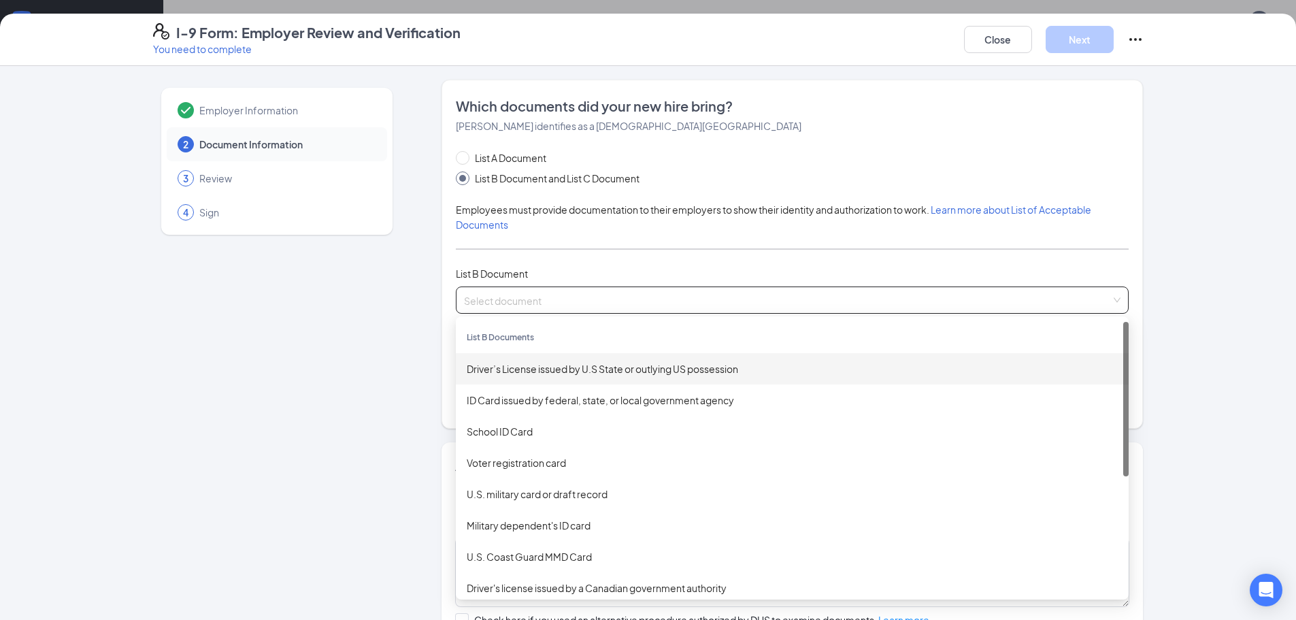
click at [561, 368] on div "Driver’s License issued by U.S State or outlying US possession" at bounding box center [792, 368] width 651 height 15
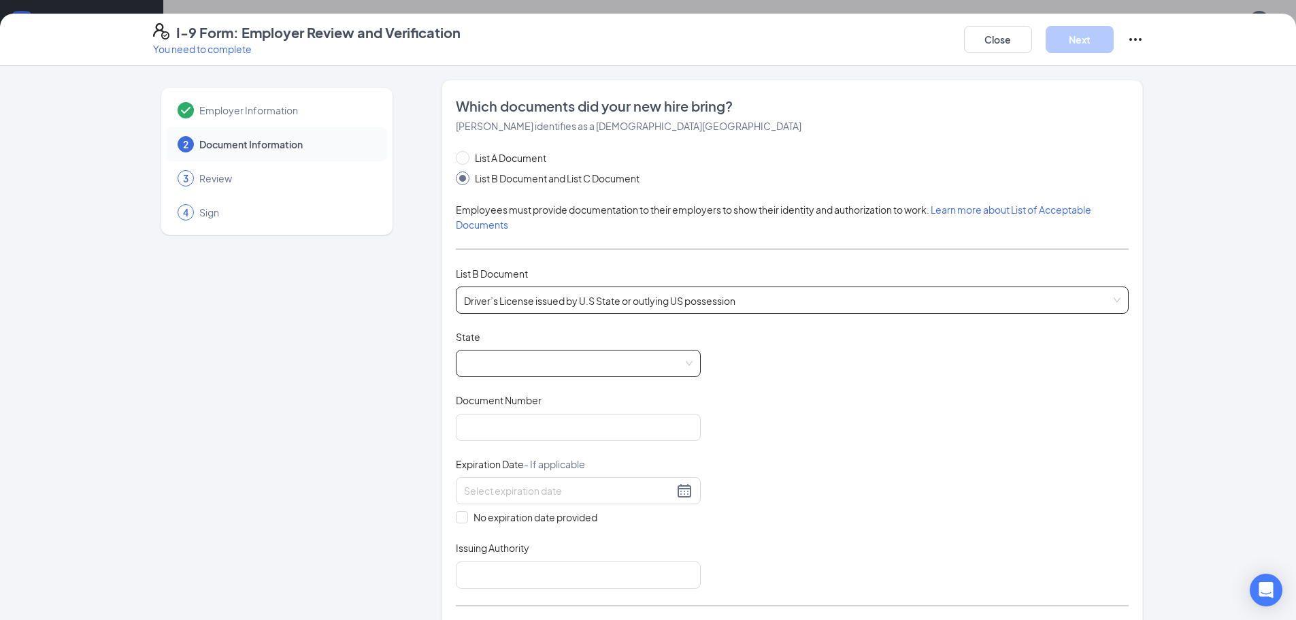
click at [560, 366] on span at bounding box center [578, 363] width 229 height 26
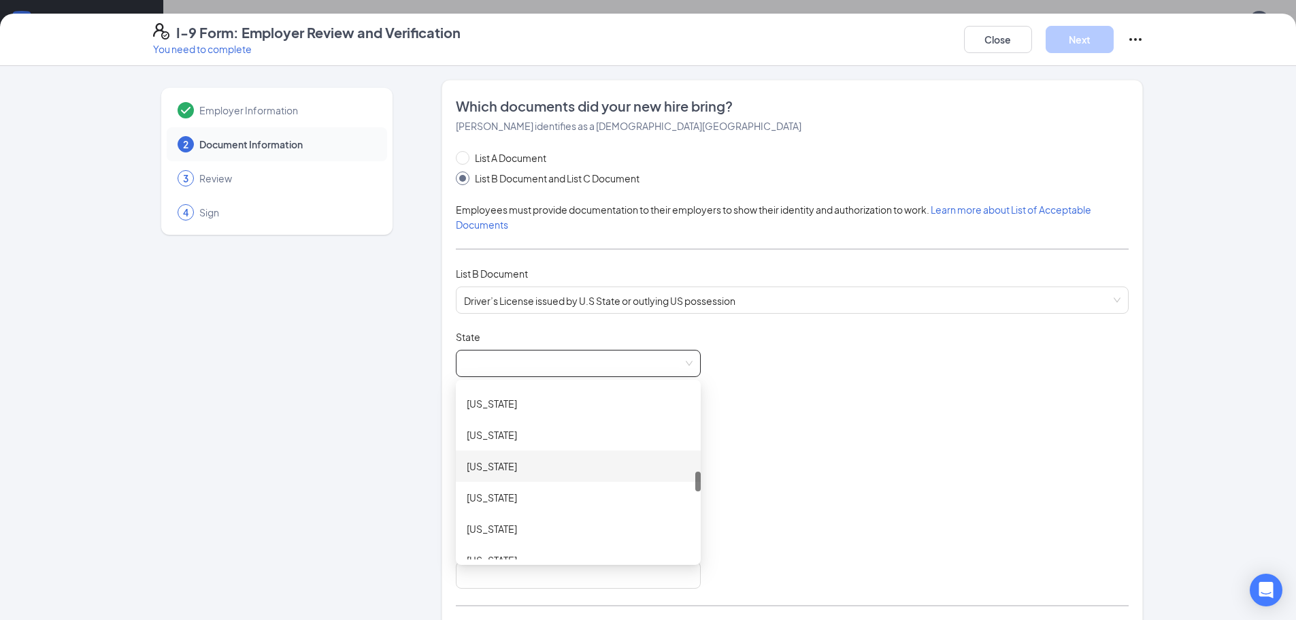
scroll to position [885, 0]
click at [265, 107] on span "Employer Information" at bounding box center [286, 110] width 174 height 14
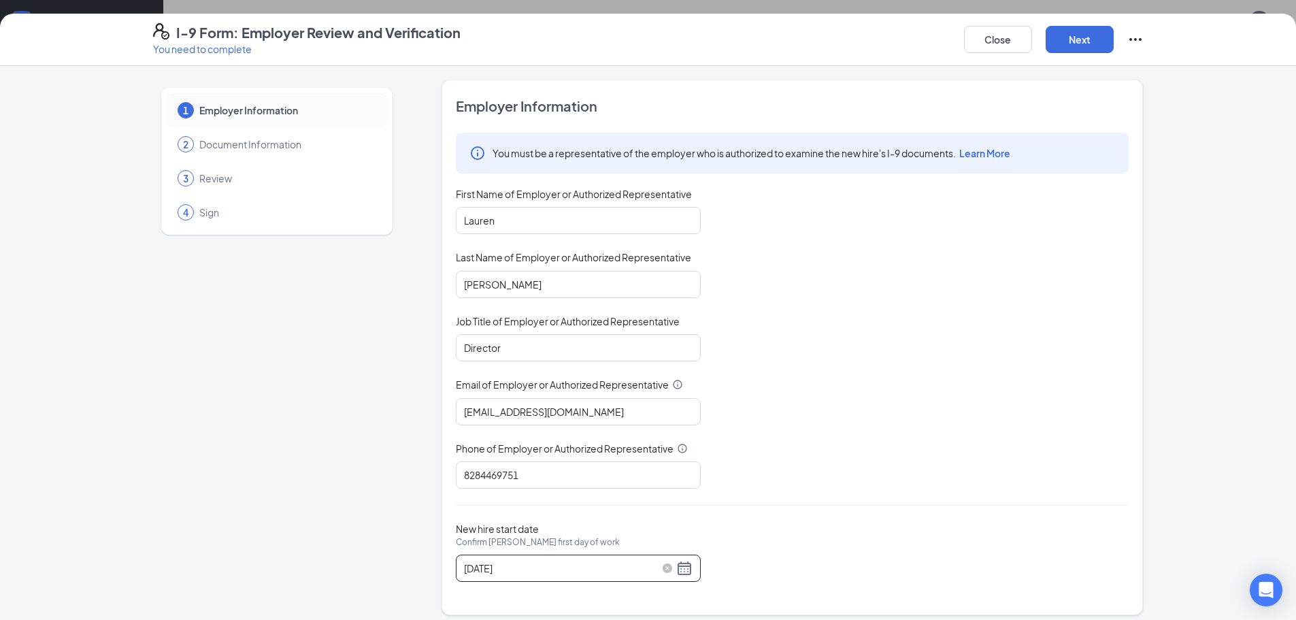
click at [680, 570] on div "[DATE]" at bounding box center [578, 568] width 229 height 16
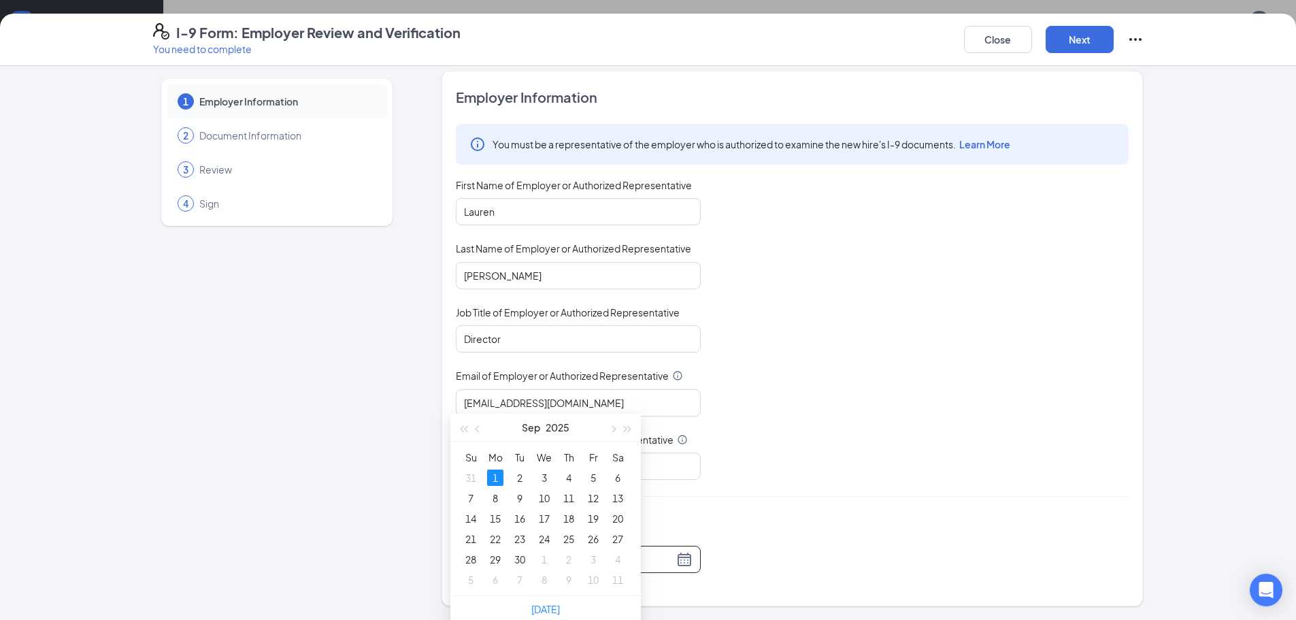
scroll to position [204, 0]
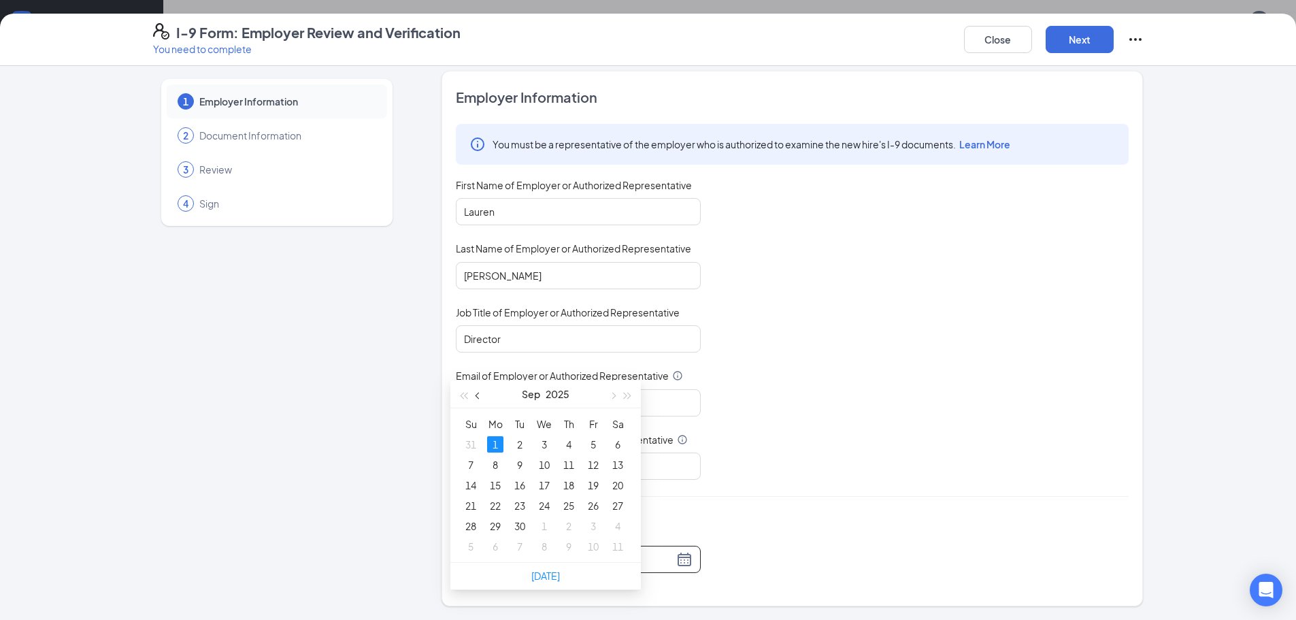
click at [476, 404] on button "button" at bounding box center [478, 393] width 15 height 27
type input "[DATE]"
click at [550, 529] on div "27" at bounding box center [544, 526] width 16 height 16
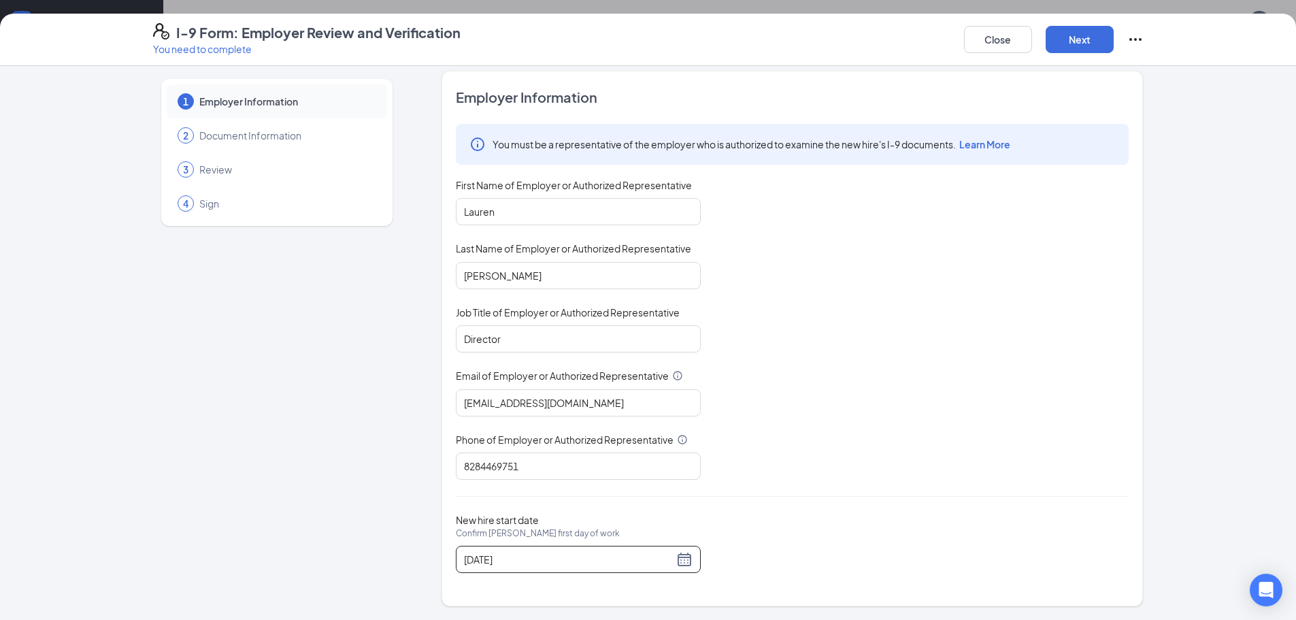
click at [1075, 54] on div "Close Next" at bounding box center [1054, 39] width 180 height 33
click at [1079, 33] on button "Next" at bounding box center [1080, 39] width 68 height 27
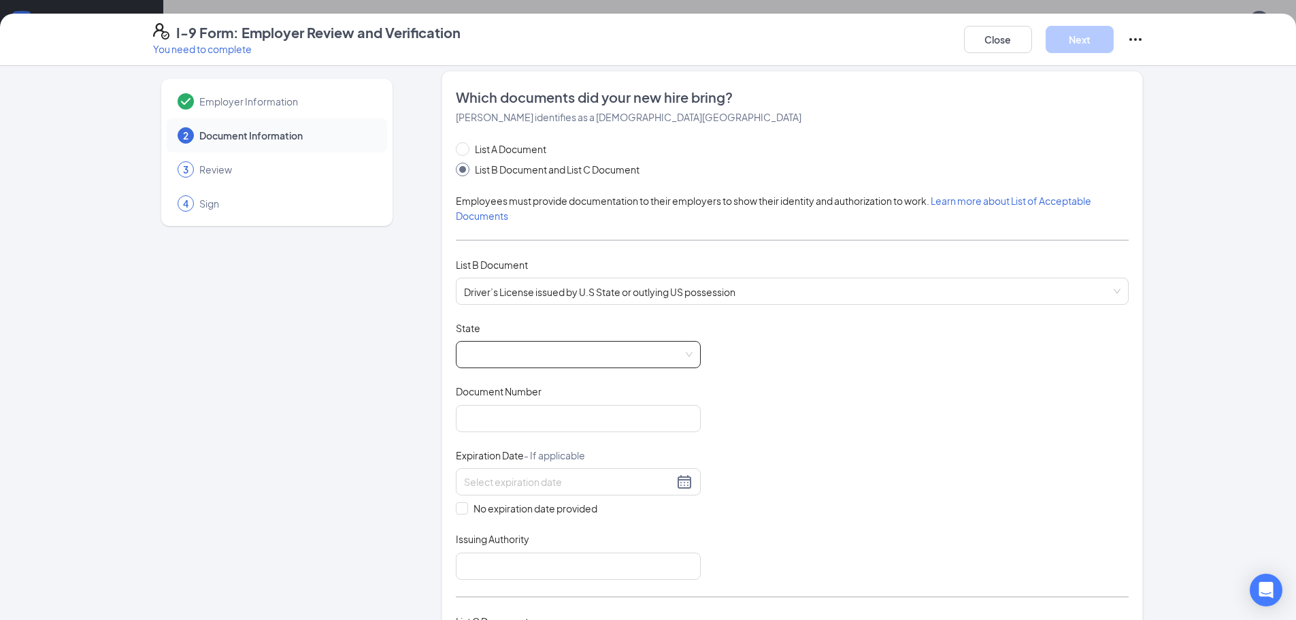
click at [638, 355] on span at bounding box center [578, 355] width 229 height 26
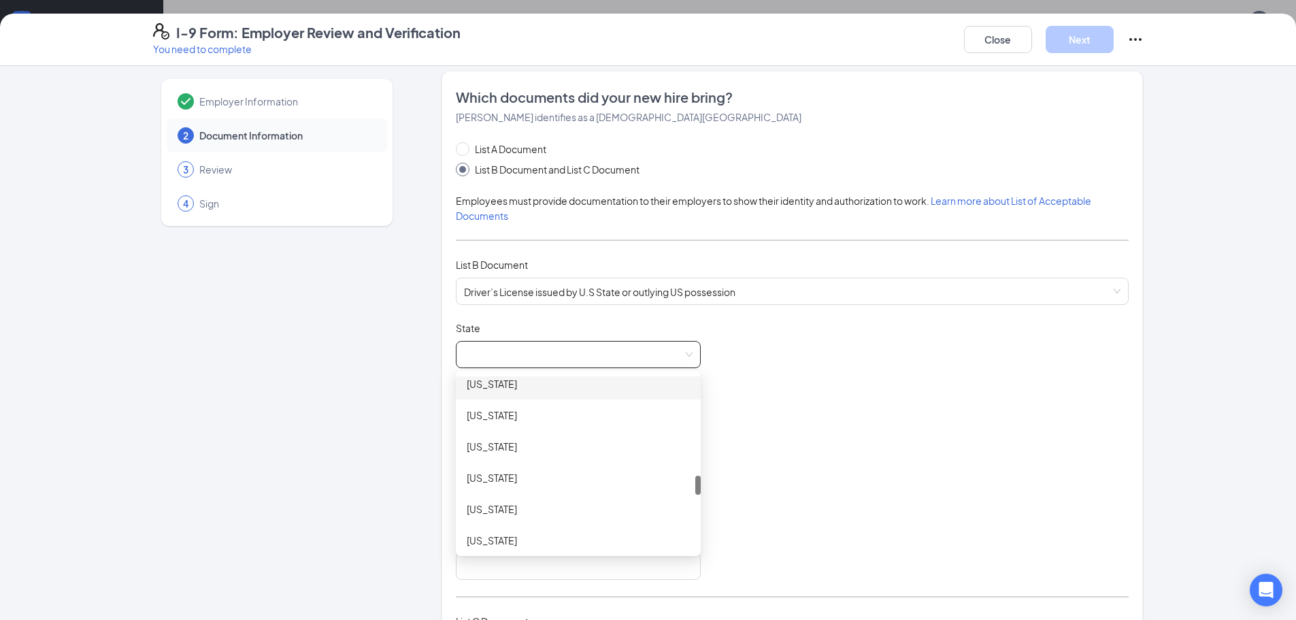
scroll to position [953, 0]
click at [543, 532] on div "[US_STATE]" at bounding box center [578, 534] width 223 height 15
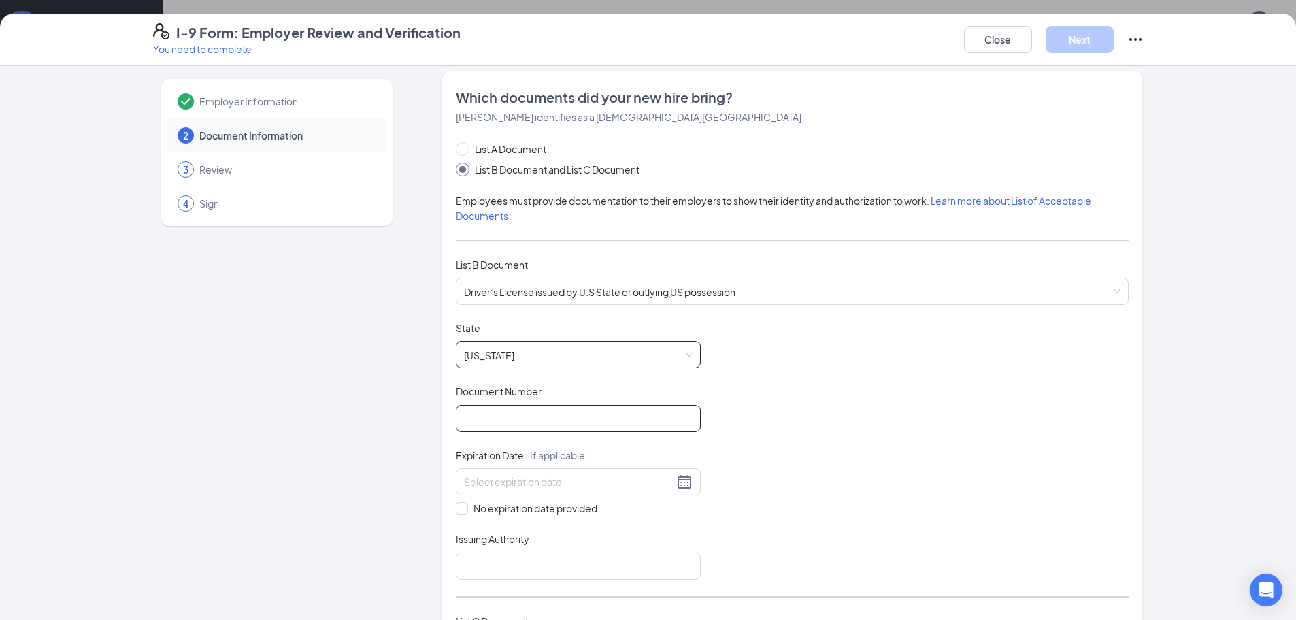
click at [536, 423] on input "Document Number" at bounding box center [578, 418] width 245 height 27
type input "000032904262"
click at [593, 485] on input at bounding box center [569, 481] width 210 height 15
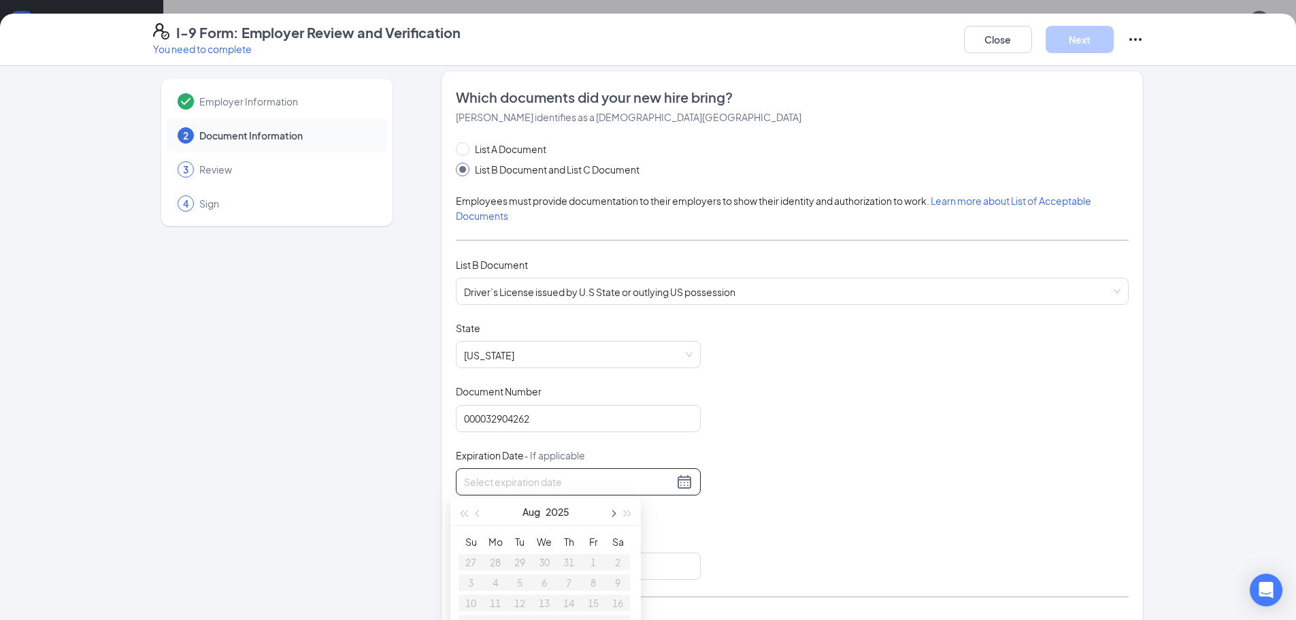
click at [607, 516] on button "button" at bounding box center [612, 511] width 15 height 27
type input "[DATE]"
click at [546, 603] on div "12" at bounding box center [544, 603] width 16 height 16
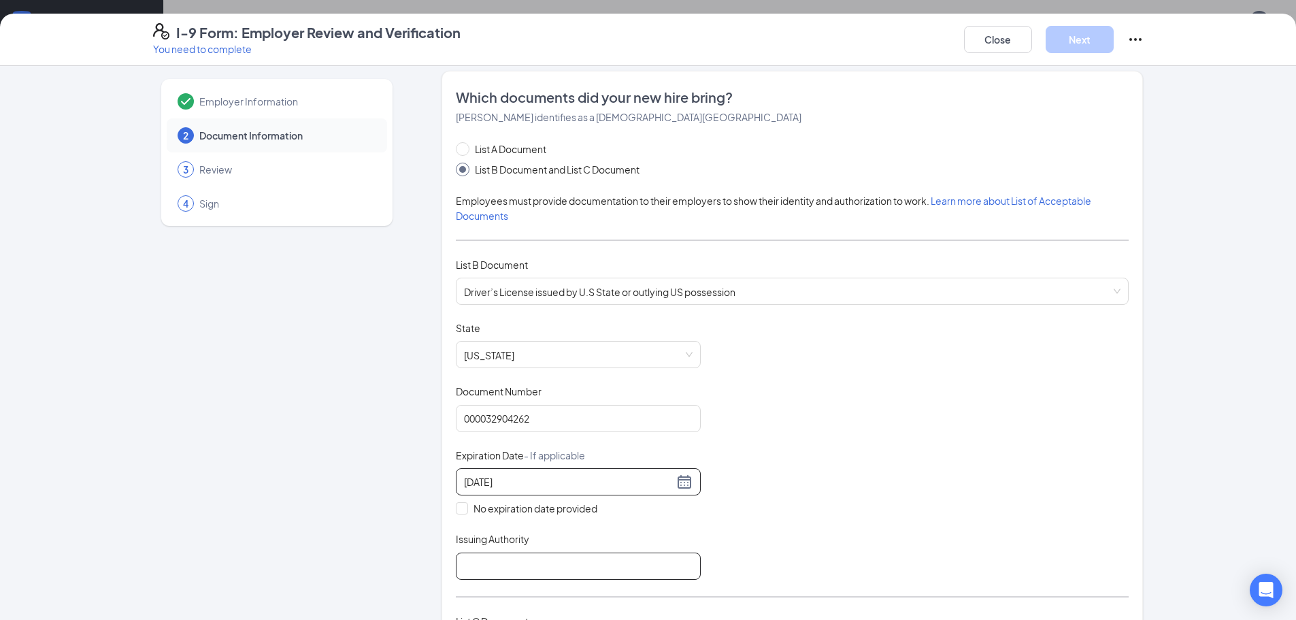
click at [551, 571] on input "Issuing Authority" at bounding box center [578, 566] width 245 height 27
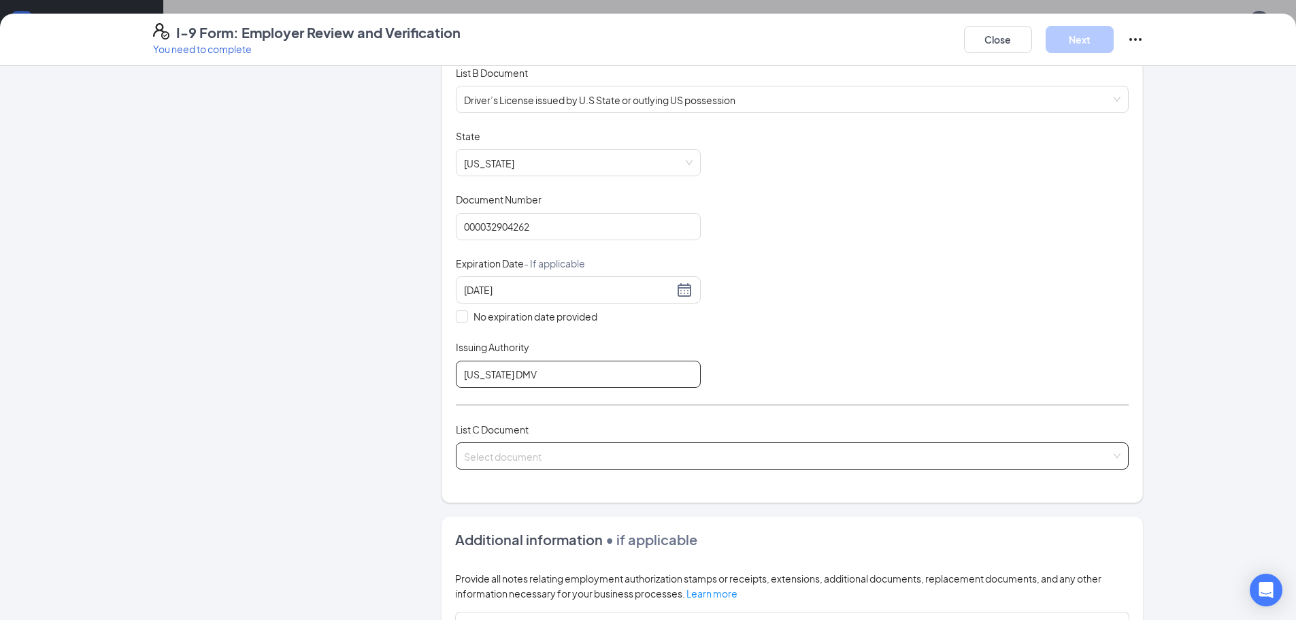
scroll to position [213, 0]
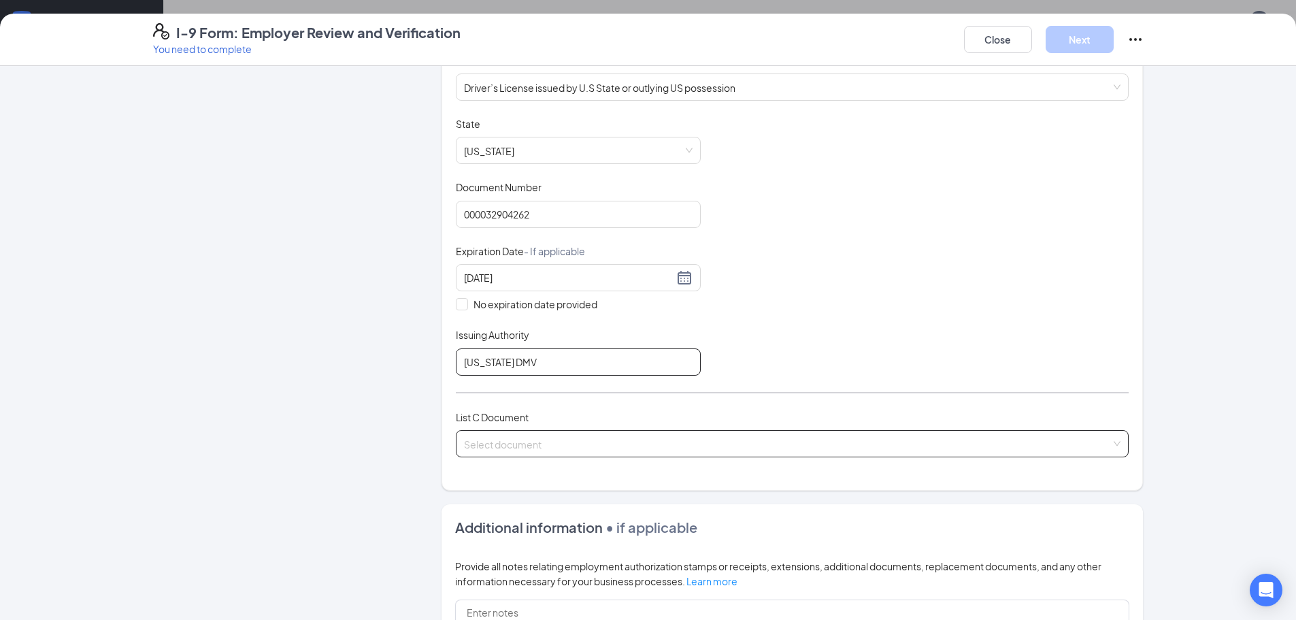
type input "[US_STATE] DMV"
click at [525, 438] on input "search" at bounding box center [787, 441] width 647 height 20
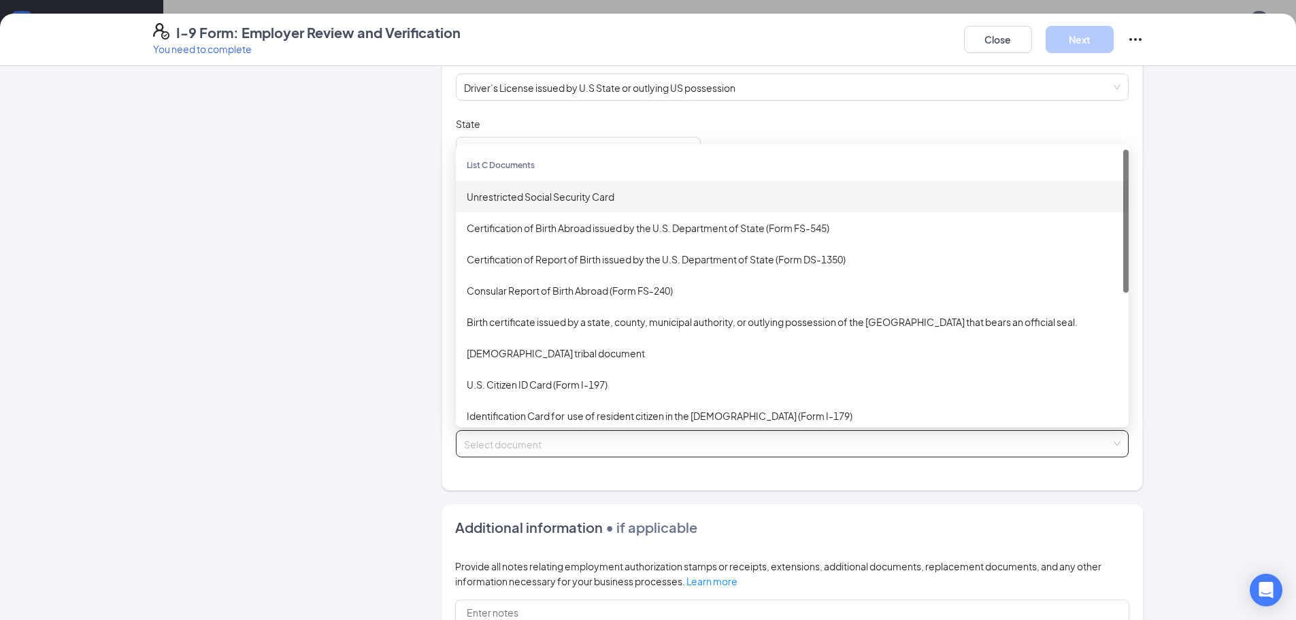
click at [533, 197] on div "Unrestricted Social Security Card" at bounding box center [792, 196] width 651 height 15
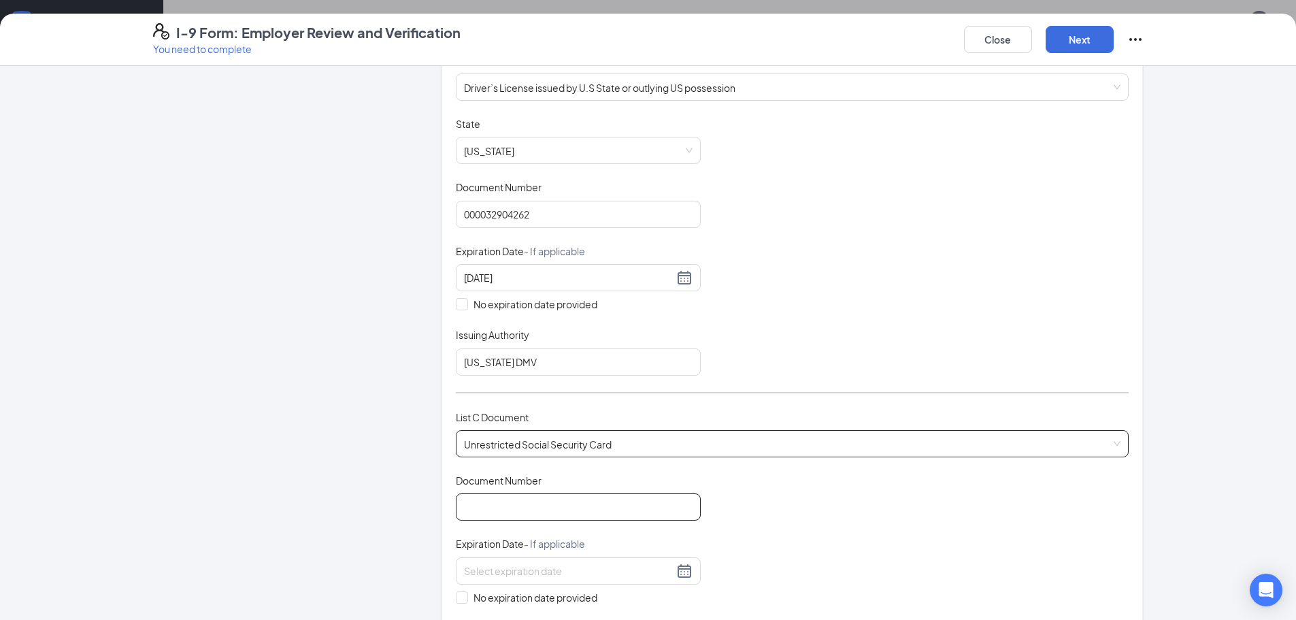
click at [561, 515] on input "Document Number" at bounding box center [578, 506] width 245 height 27
type input "029523821"
click at [487, 595] on span "No expiration date provided" at bounding box center [535, 597] width 135 height 15
click at [465, 595] on input "No expiration date provided" at bounding box center [461, 596] width 10 height 10
checkbox input "true"
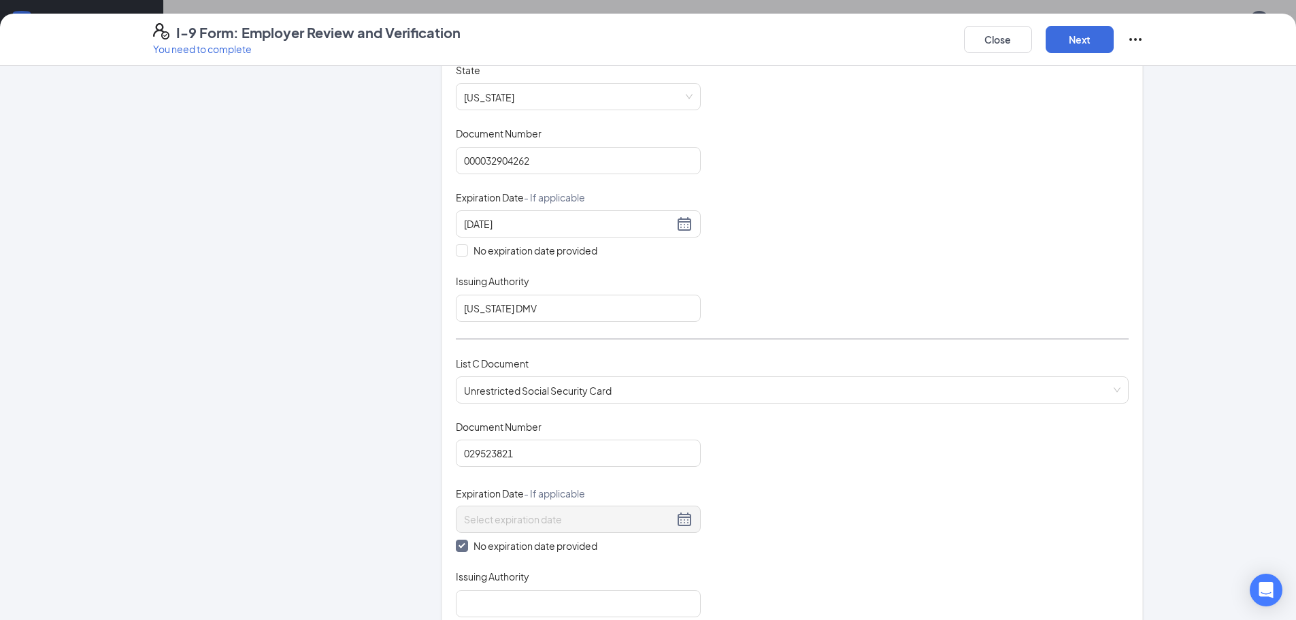
scroll to position [349, 0]
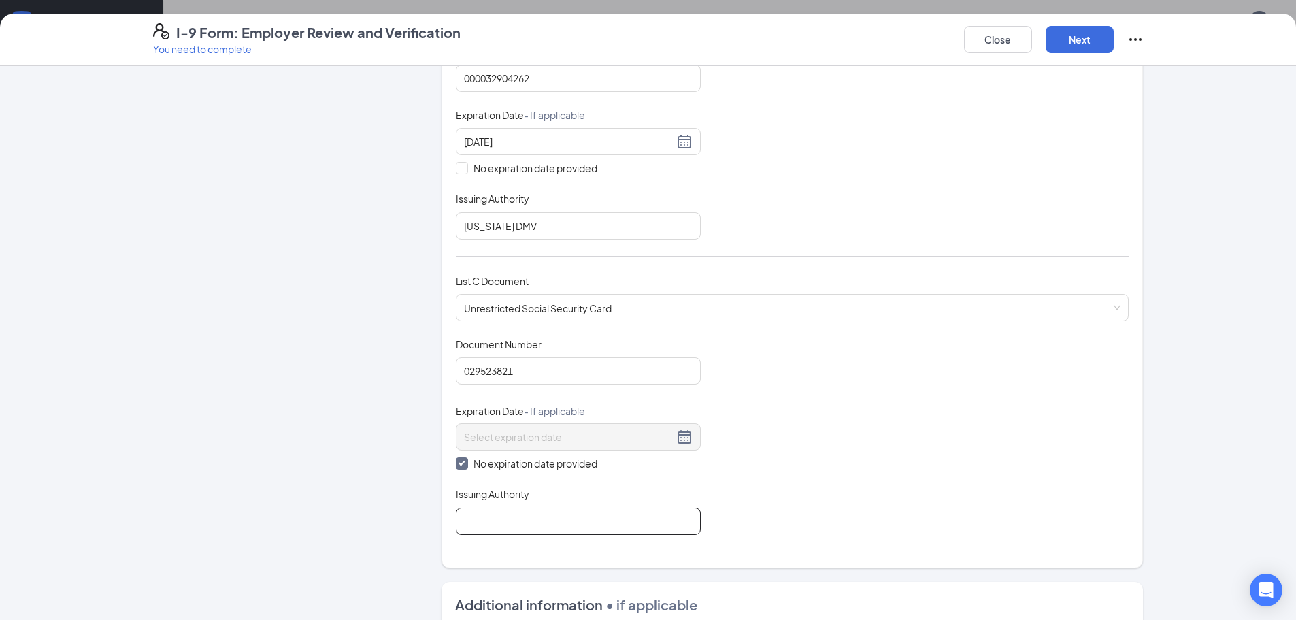
click at [491, 529] on input "Issuing Authority" at bounding box center [578, 521] width 245 height 27
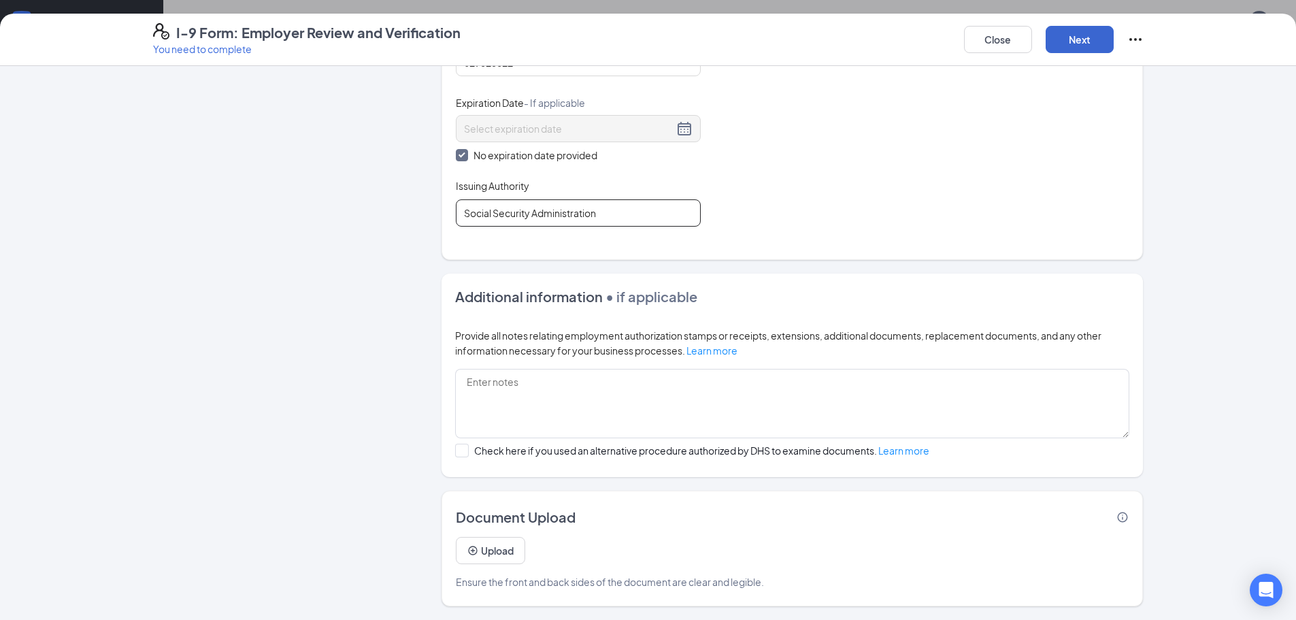
type input "Social Security Administration"
click at [1082, 42] on button "Next" at bounding box center [1080, 39] width 68 height 27
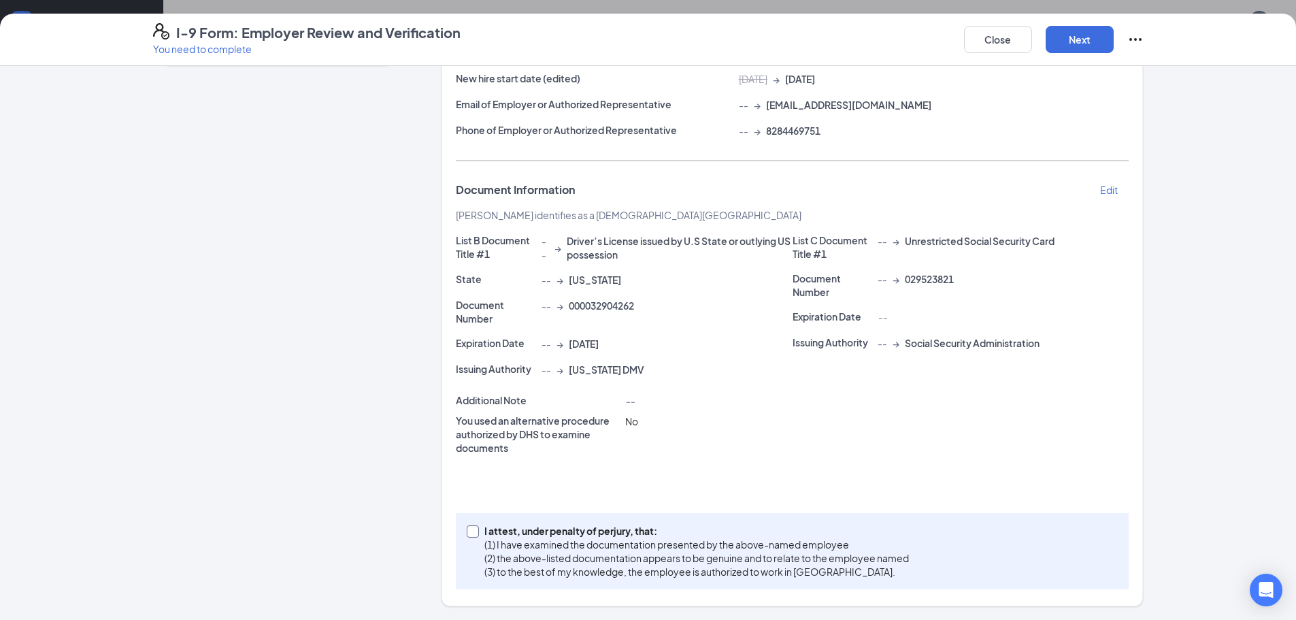
click at [636, 527] on p "I attest, under penalty of perjury, that:" at bounding box center [697, 531] width 425 height 14
click at [476, 527] on input "I attest, under penalty of [PERSON_NAME], that: (1) I have examined the documen…" at bounding box center [472, 530] width 10 height 10
checkbox input "true"
click at [1100, 35] on button "Next" at bounding box center [1080, 39] width 68 height 27
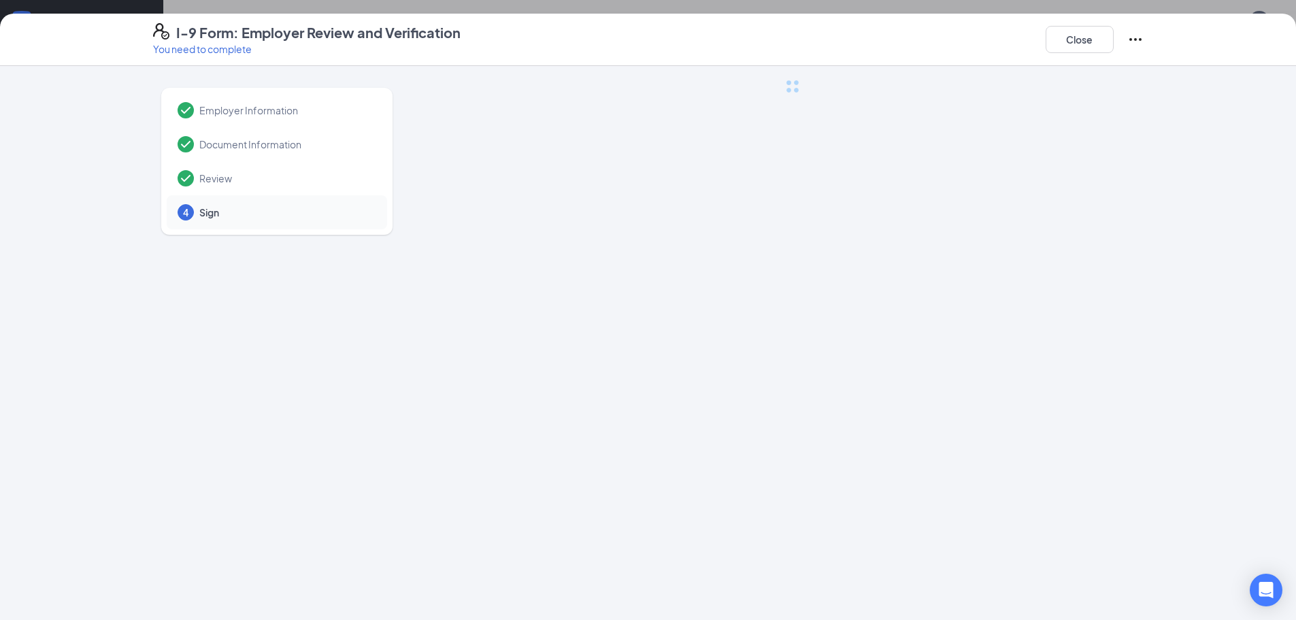
scroll to position [0, 0]
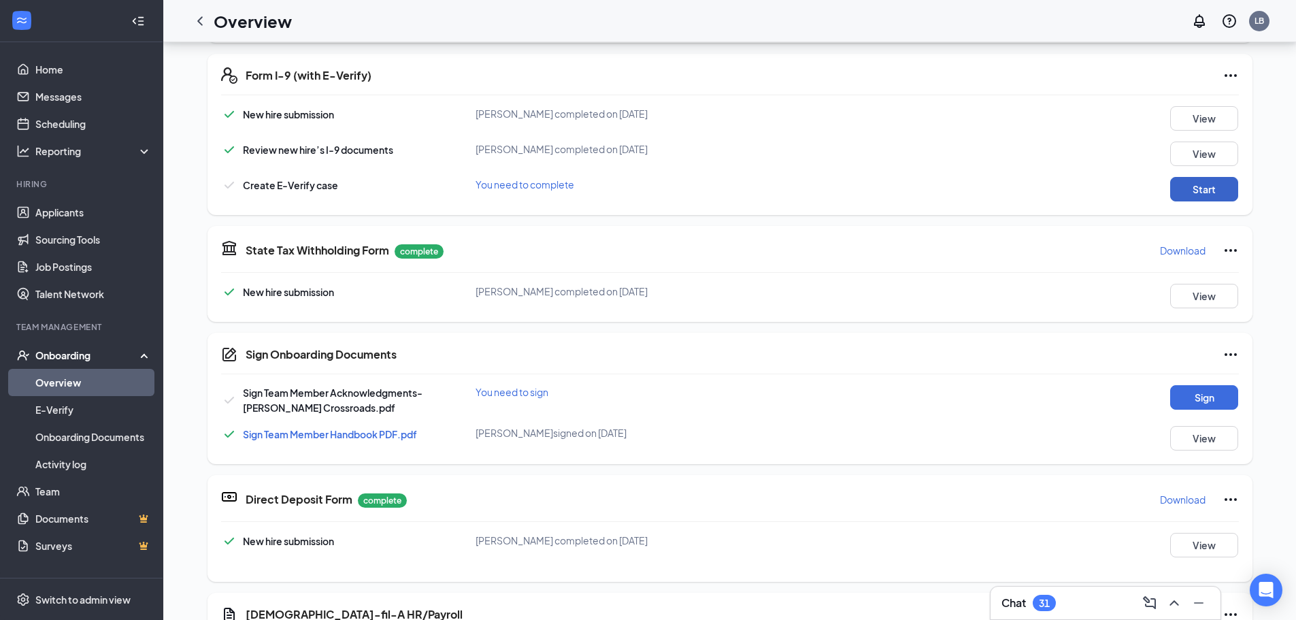
click at [1194, 189] on button "Start" at bounding box center [1204, 189] width 68 height 24
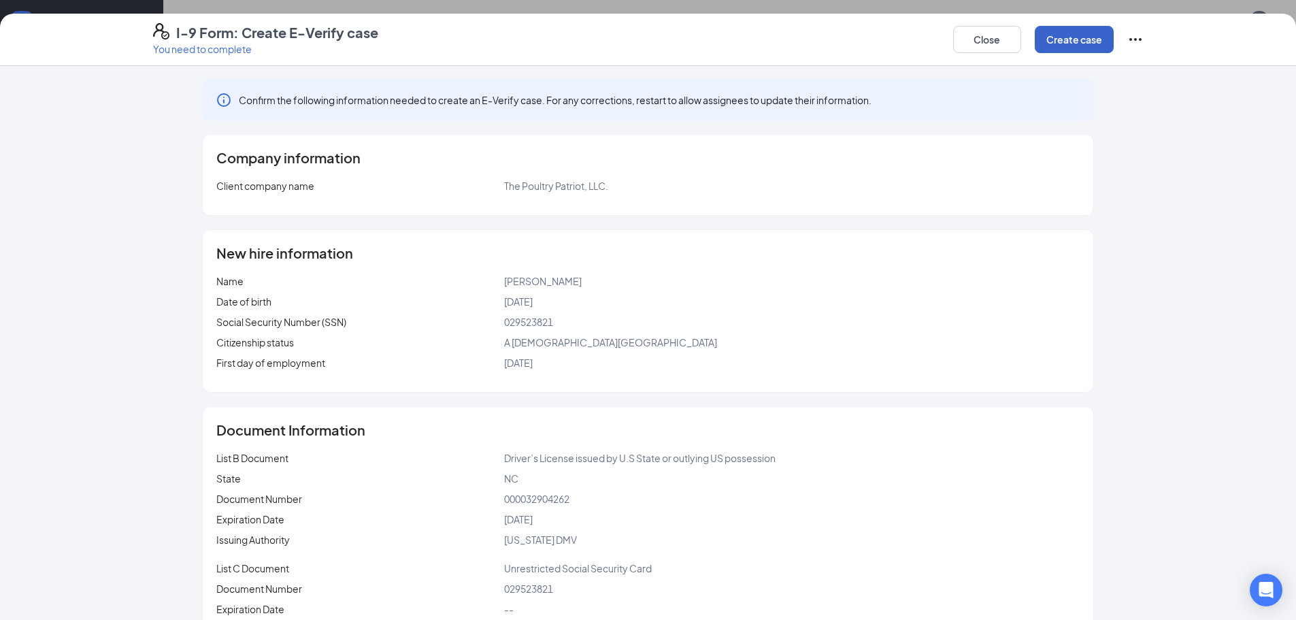
click at [1055, 50] on button "Create case" at bounding box center [1074, 39] width 79 height 27
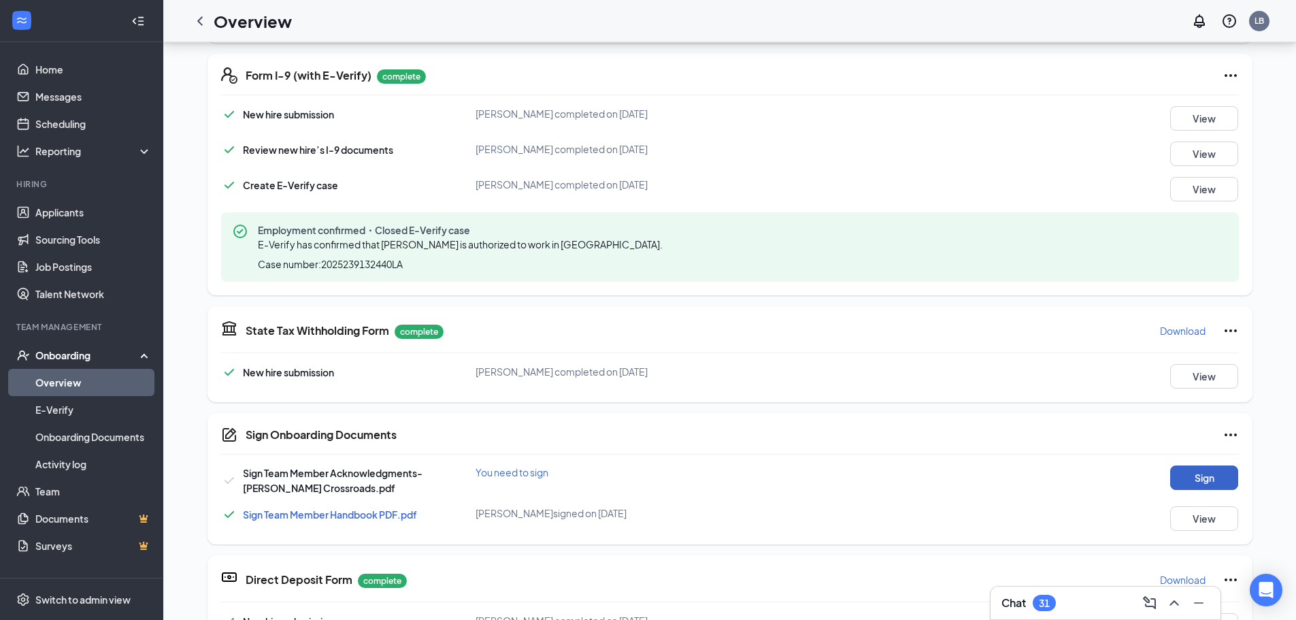
click at [1226, 482] on button "Sign" at bounding box center [1204, 477] width 68 height 24
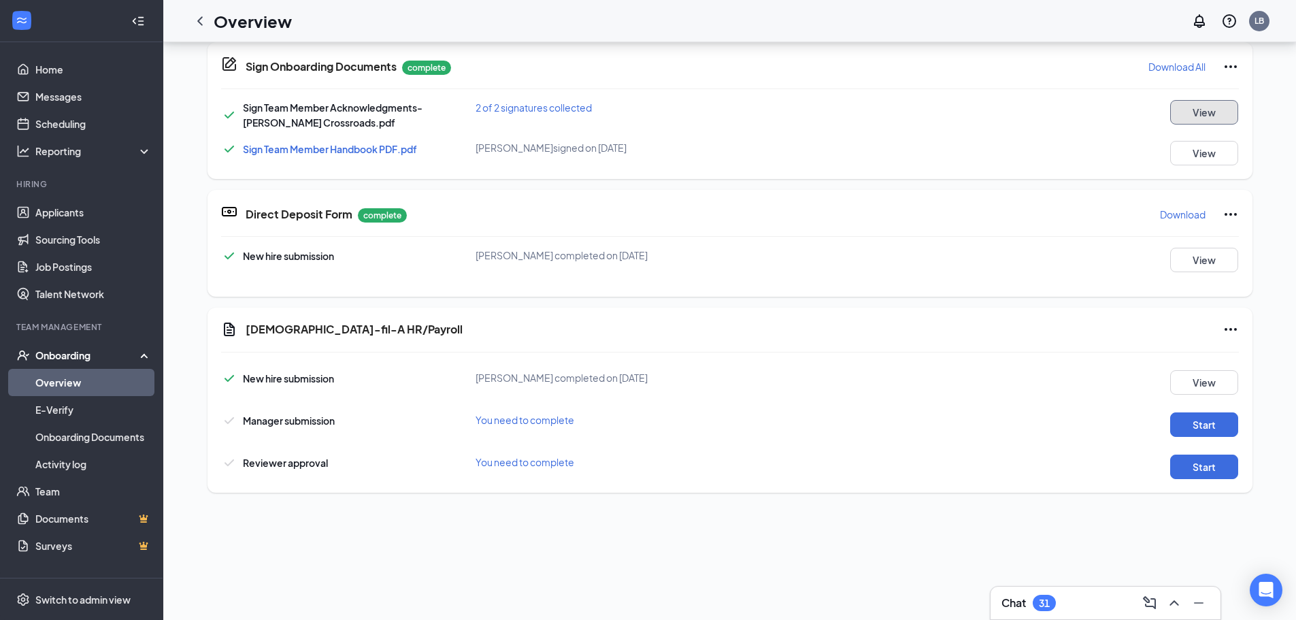
scroll to position [602, 0]
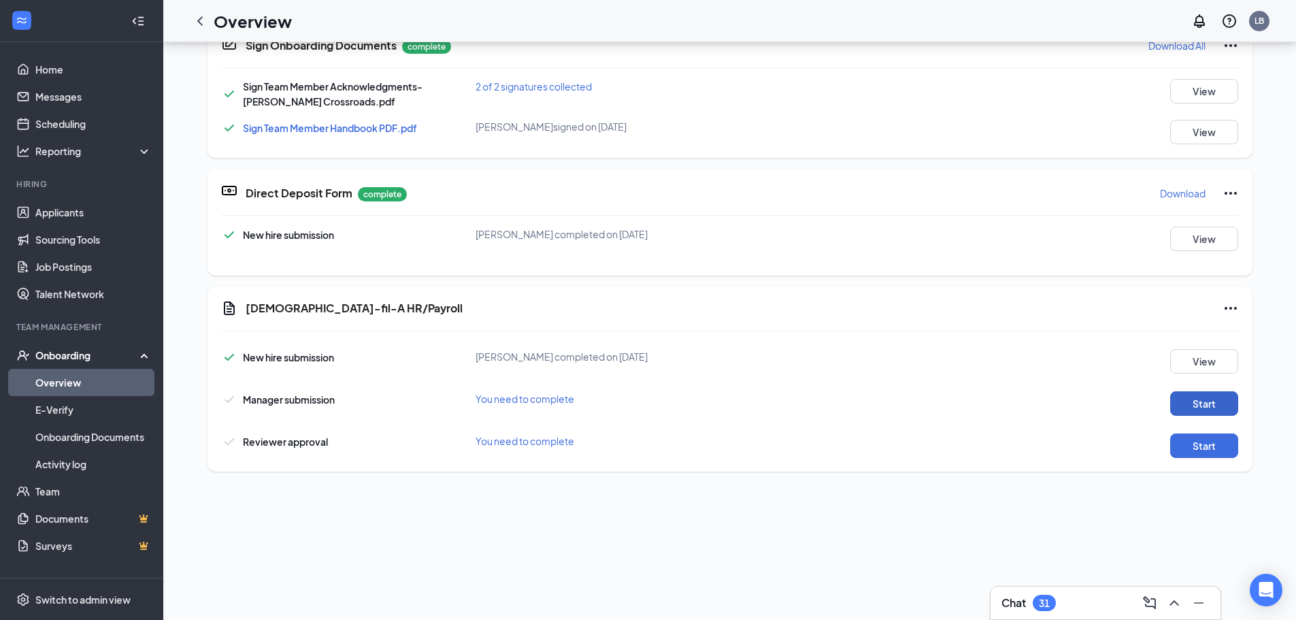
click at [1198, 404] on button "Start" at bounding box center [1204, 403] width 68 height 24
click at [1217, 445] on button "Start" at bounding box center [1204, 445] width 68 height 24
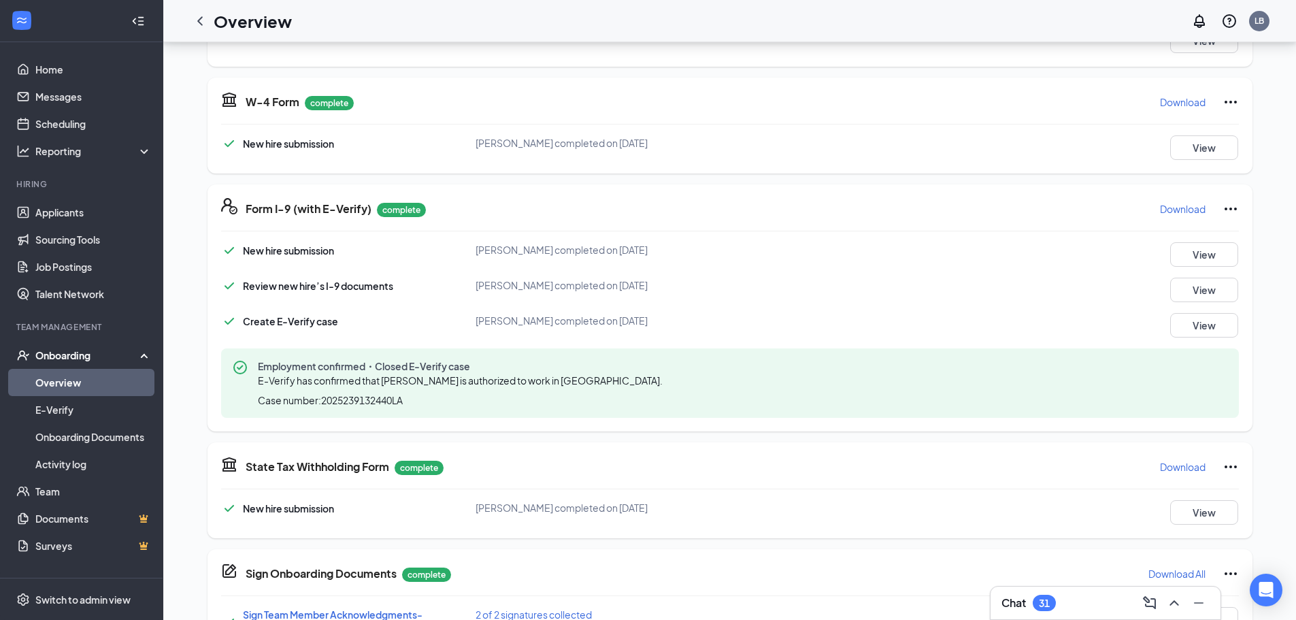
scroll to position [0, 0]
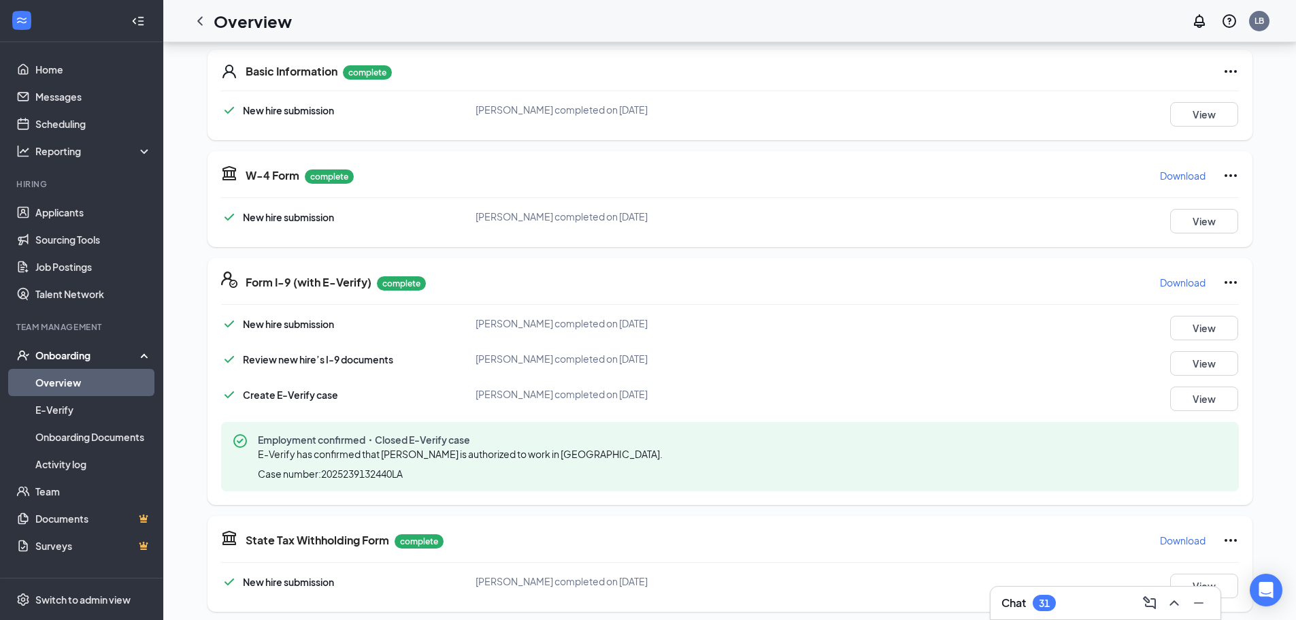
click at [195, 24] on icon "ChevronLeft" at bounding box center [200, 21] width 16 height 16
